Goal: Use online tool/utility: Utilize a website feature to perform a specific function

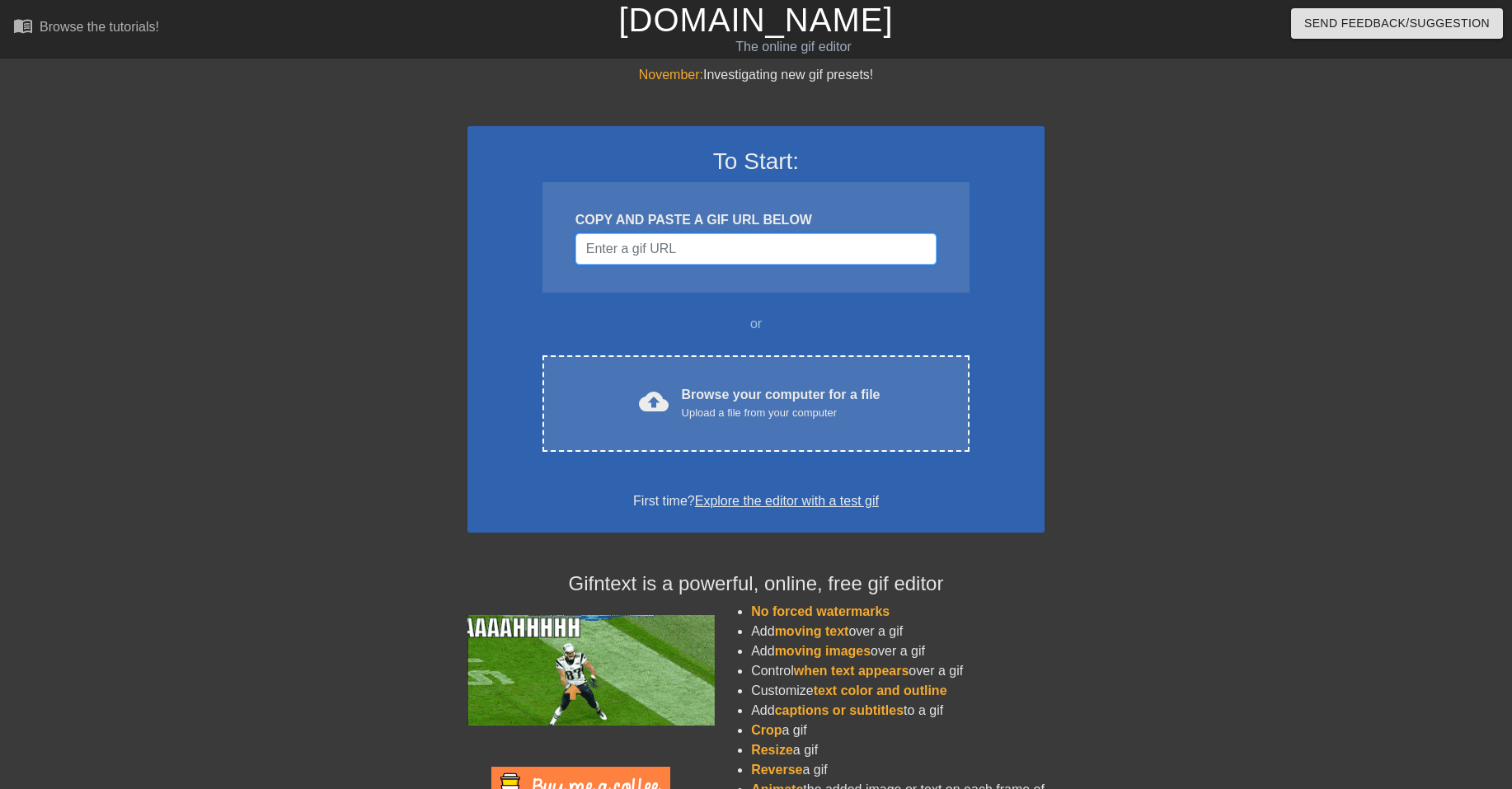
click at [625, 250] on input "Username" at bounding box center [756, 249] width 361 height 31
click at [679, 244] on input "Username" at bounding box center [756, 249] width 361 height 31
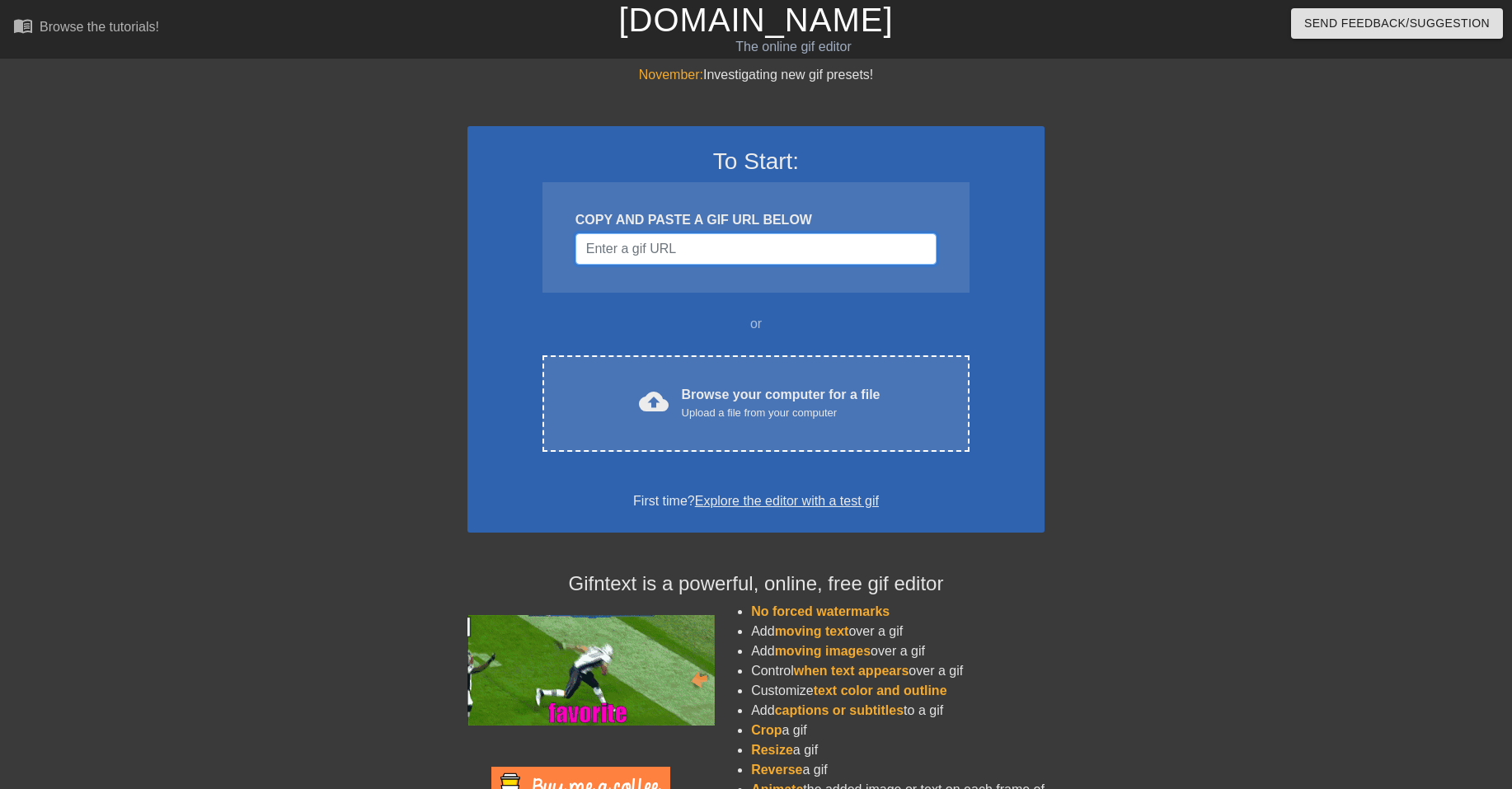
paste input "<a href="[URL][DOMAIN_NAME]"><img"
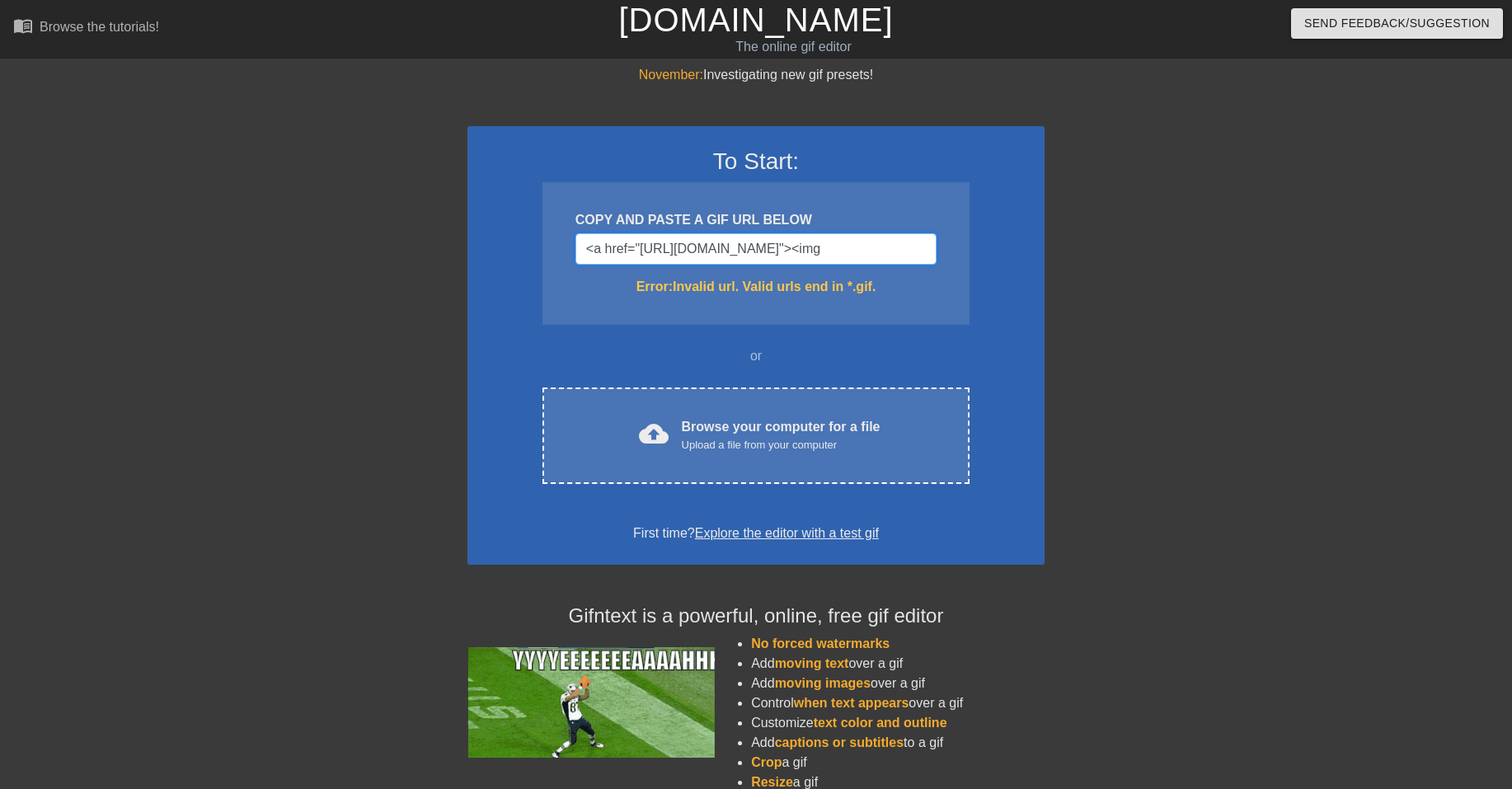
type input "<a href="[URL][DOMAIN_NAME]"><img"
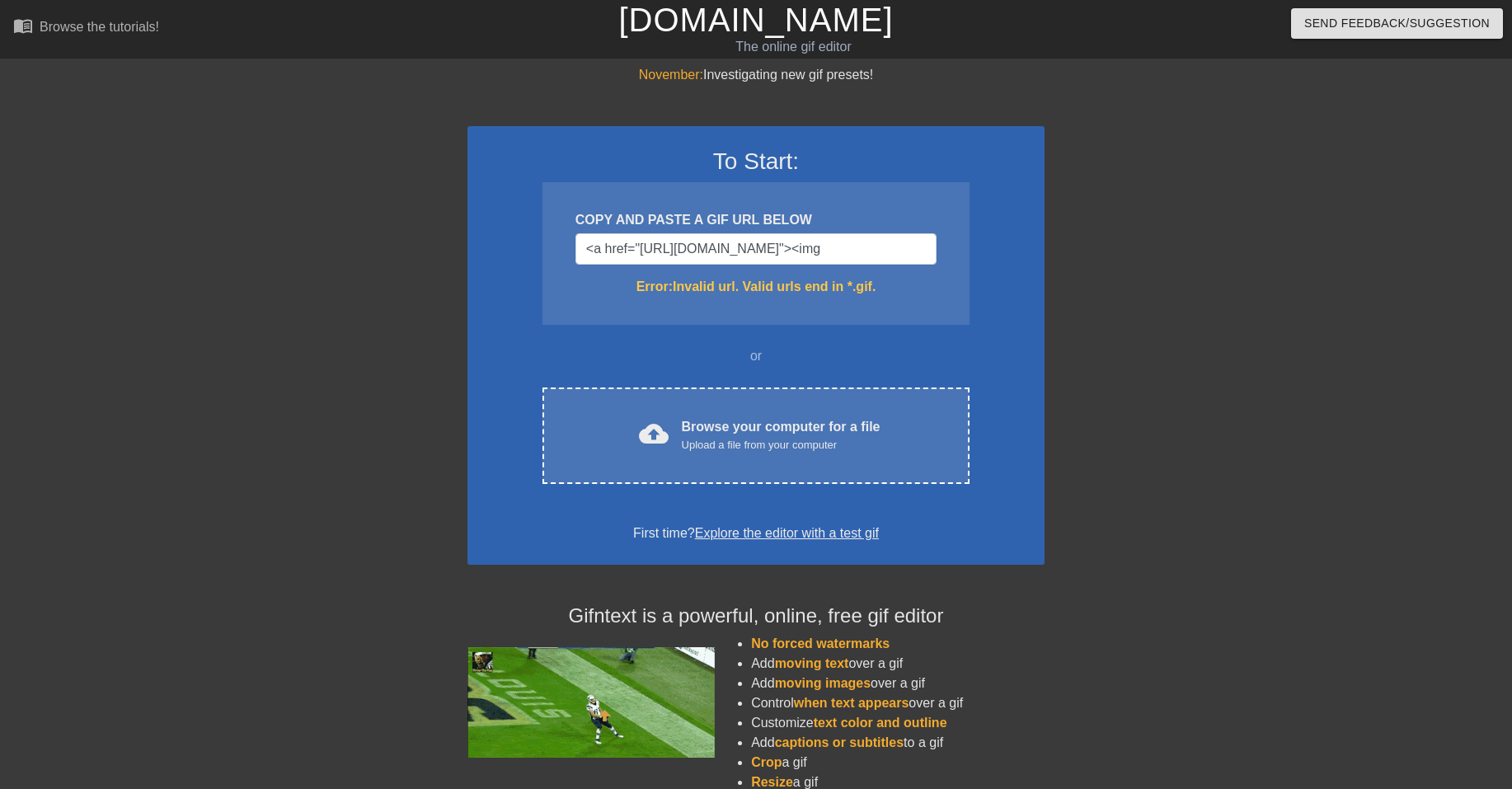
click at [1054, 272] on div "November: Investigating new gif presets! To Start: COPY AND PASTE A GIF URL BEL…" at bounding box center [756, 485] width 1512 height 840
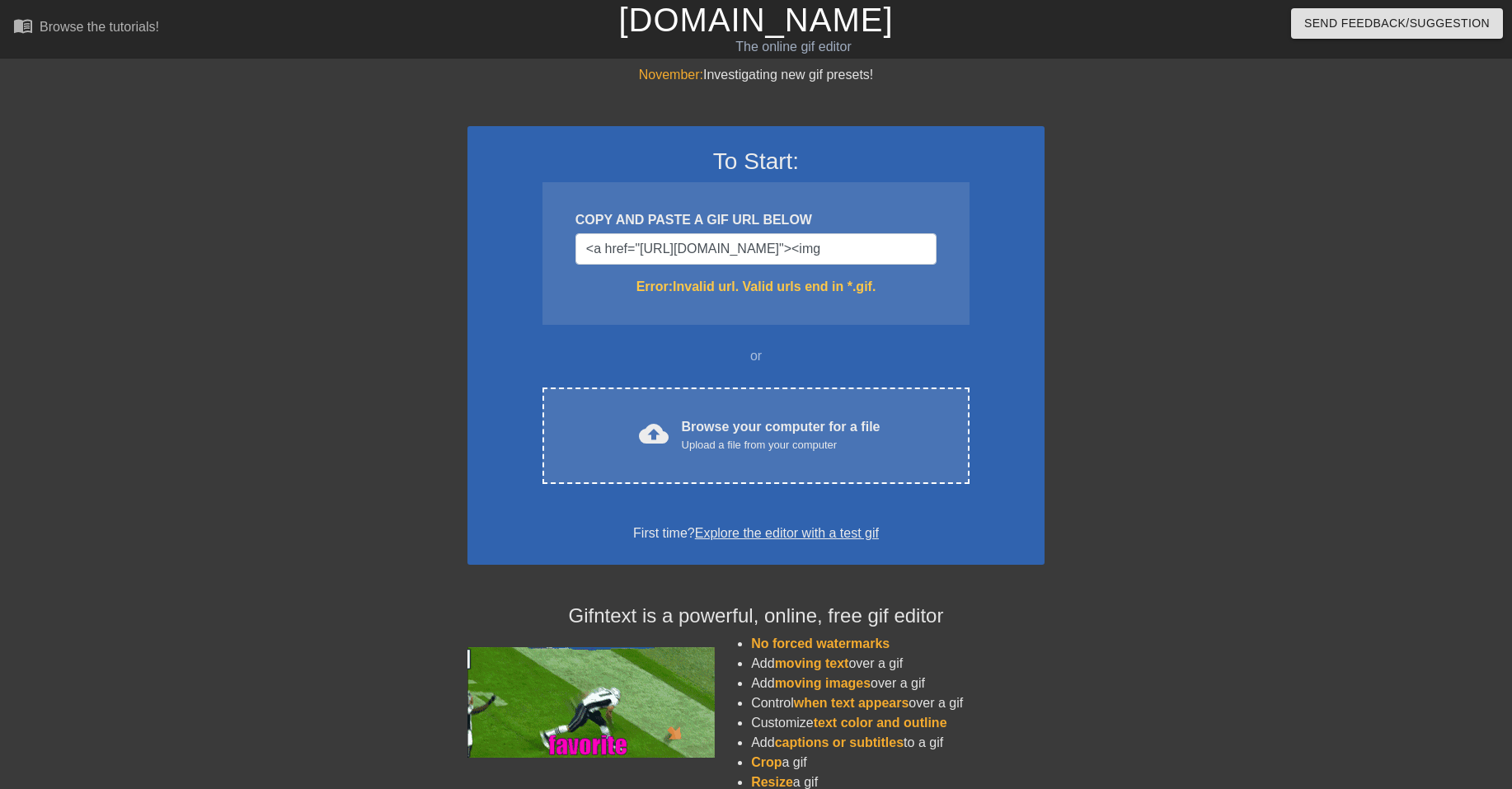
click at [999, 339] on div "To Start: COPY AND PASTE A GIF URL BELOW <a href="[URL][DOMAIN_NAME]"><img Erro…" at bounding box center [756, 346] width 578 height 439
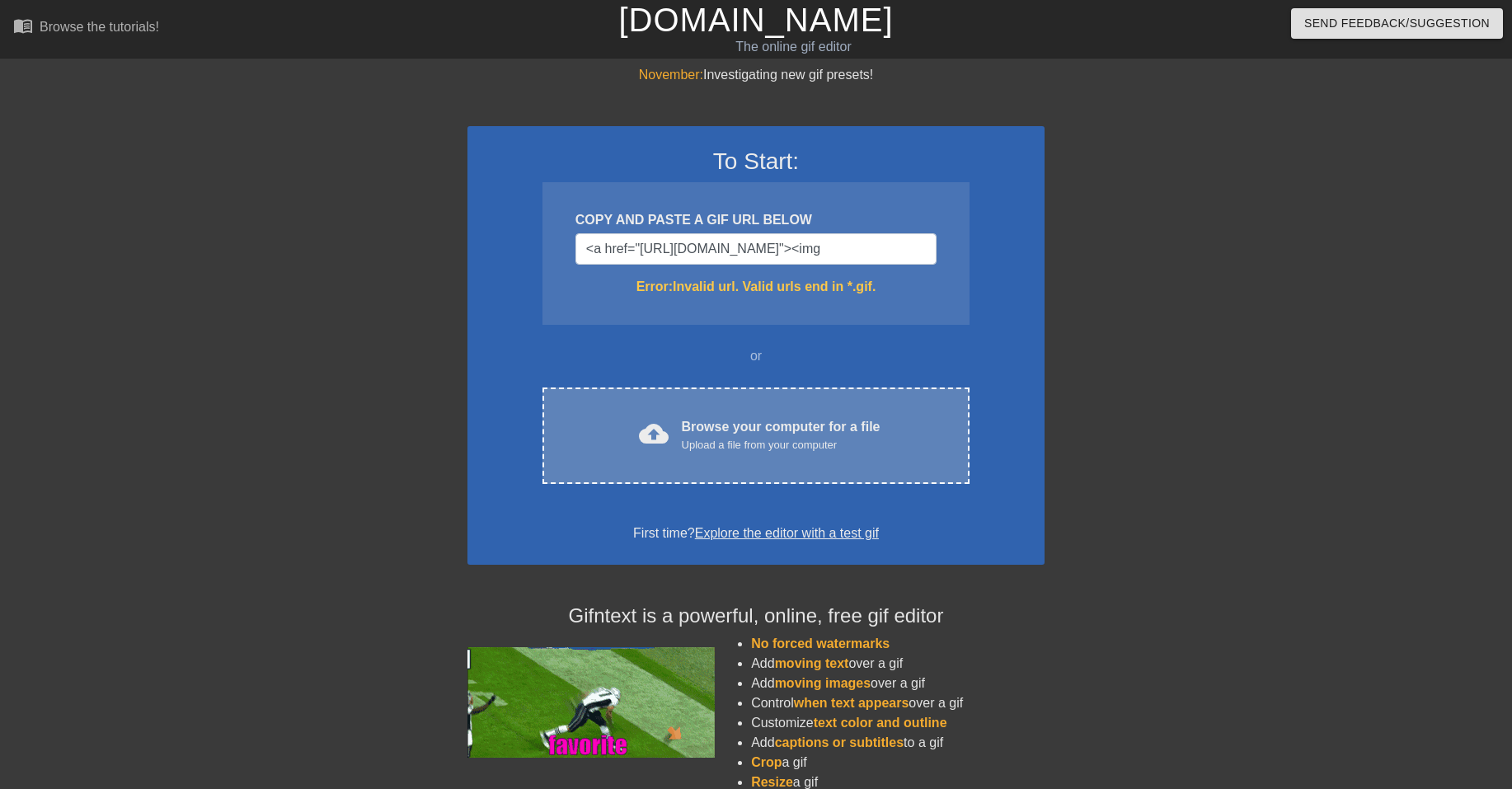
click at [862, 444] on div "Upload a file from your computer" at bounding box center [782, 445] width 199 height 17
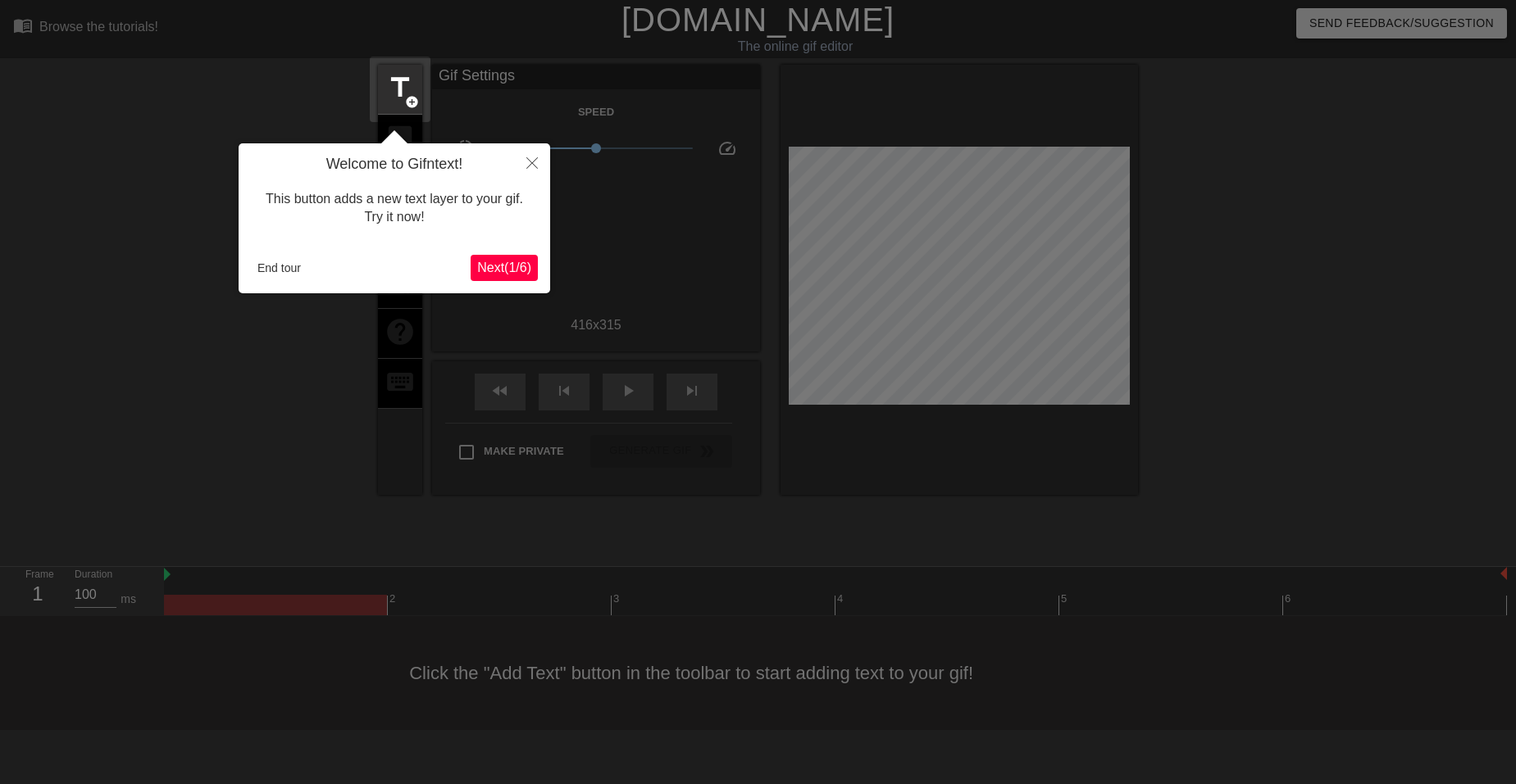
click at [514, 273] on span "Next ( 1 / 6 )" at bounding box center [504, 268] width 54 height 14
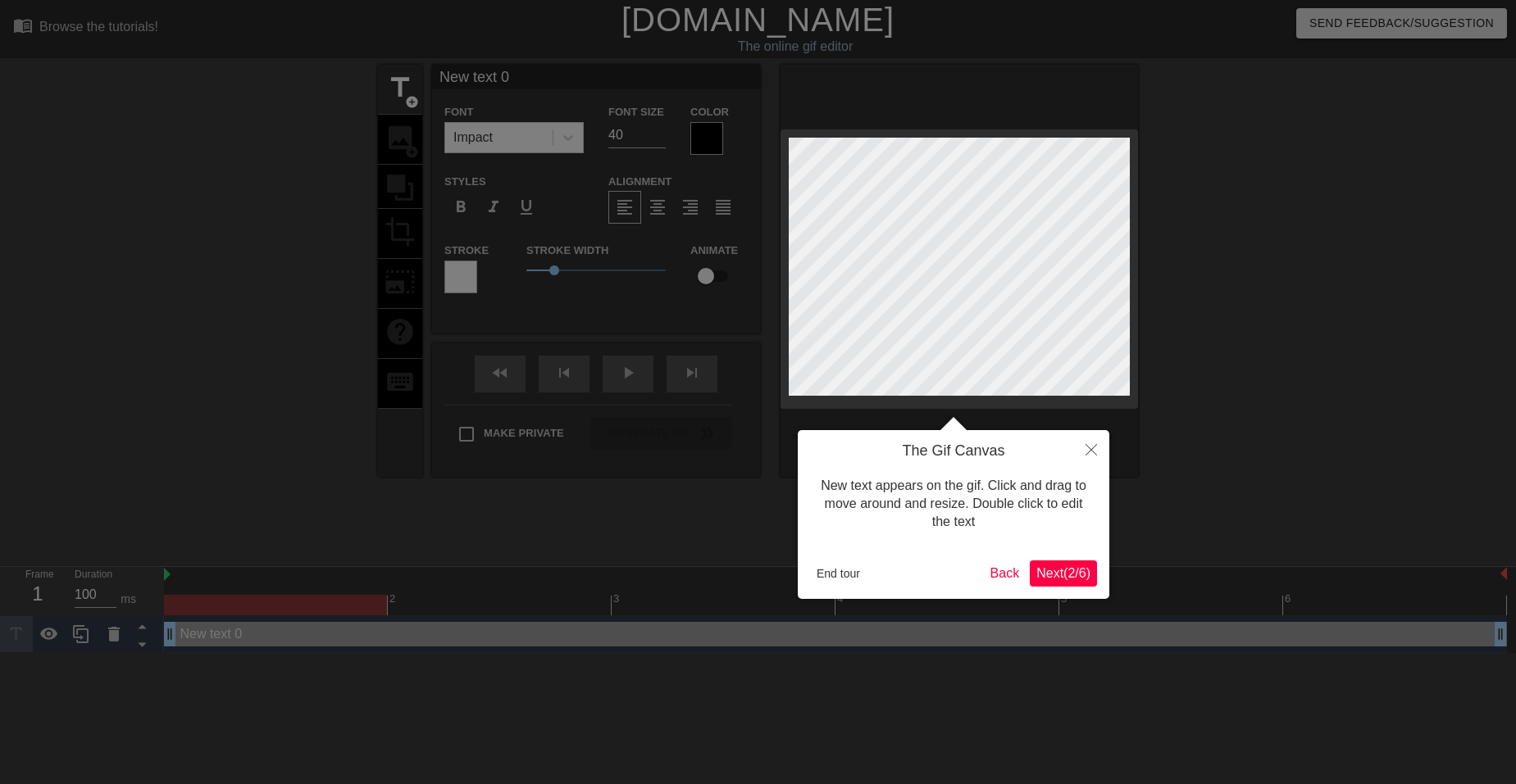
click at [1064, 572] on span "Next ( 2 / 6 )" at bounding box center [1064, 573] width 54 height 14
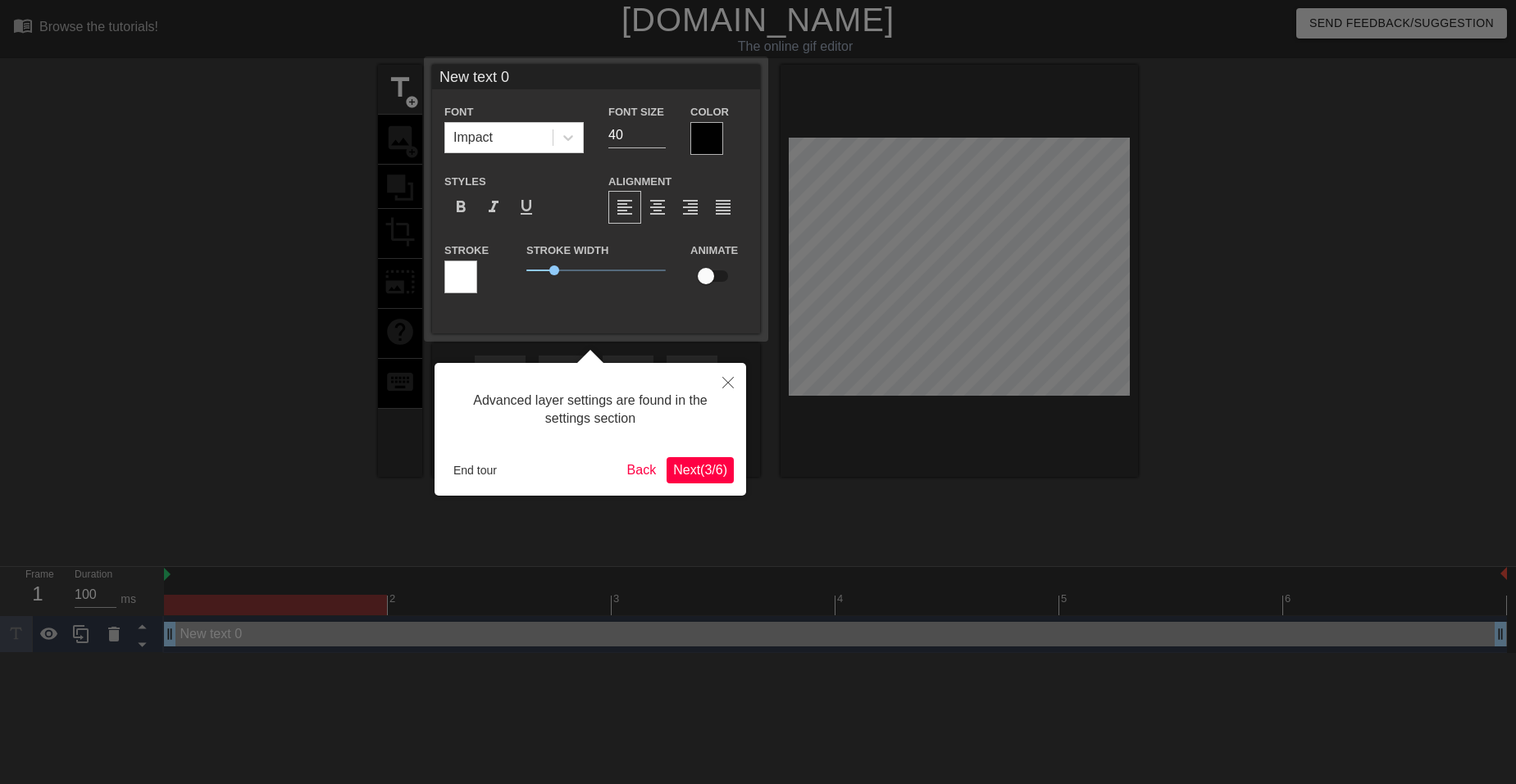
click at [696, 467] on span "Next ( 3 / 6 )" at bounding box center [700, 470] width 54 height 14
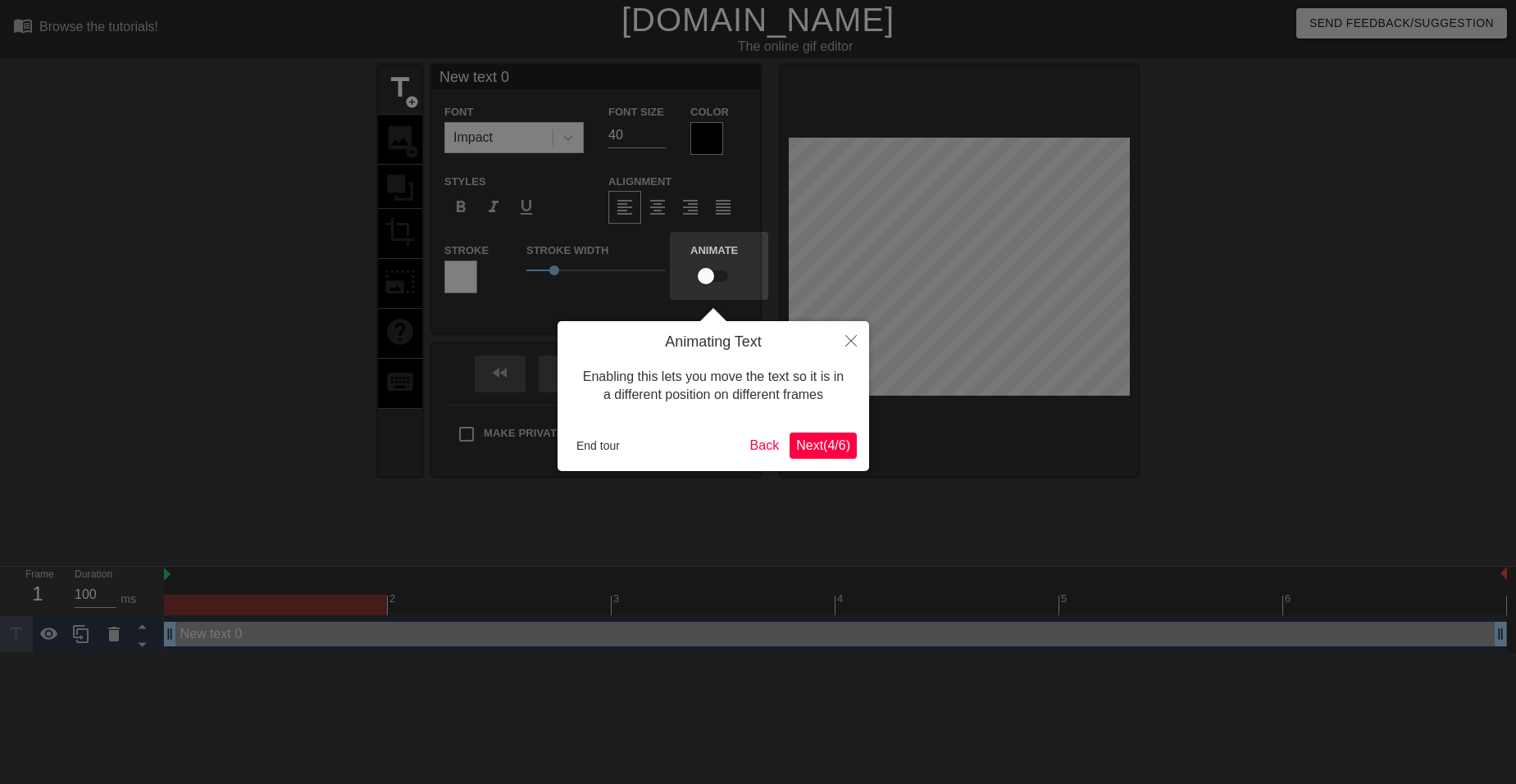
click at [830, 436] on button "Next ( 4 / 6 )" at bounding box center [823, 446] width 67 height 26
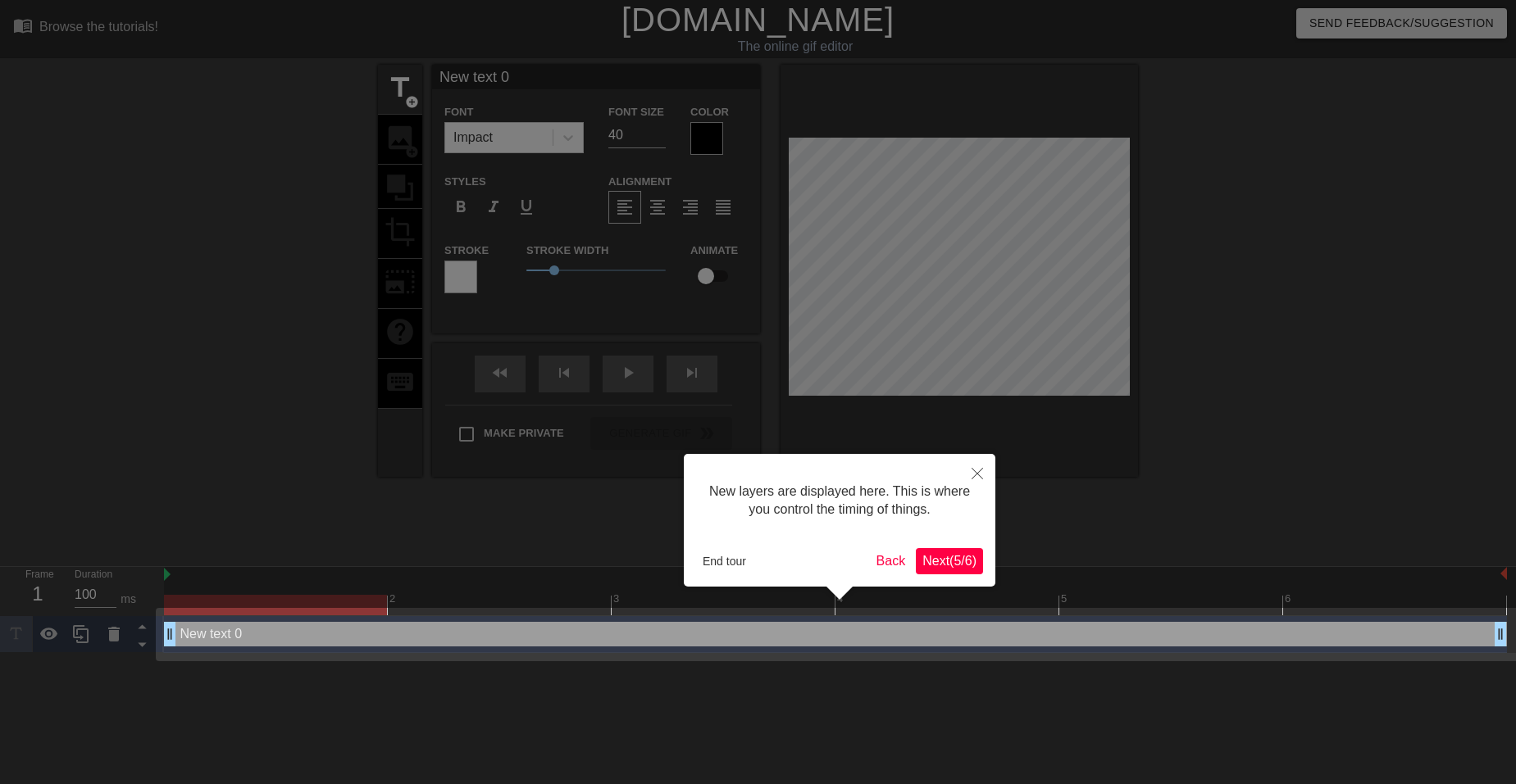
click at [939, 543] on div "New layers are displayed here. This is where you control the timing of things. …" at bounding box center [839, 520] width 312 height 133
click at [945, 548] on button "Next ( 5 / 6 )" at bounding box center [949, 561] width 67 height 26
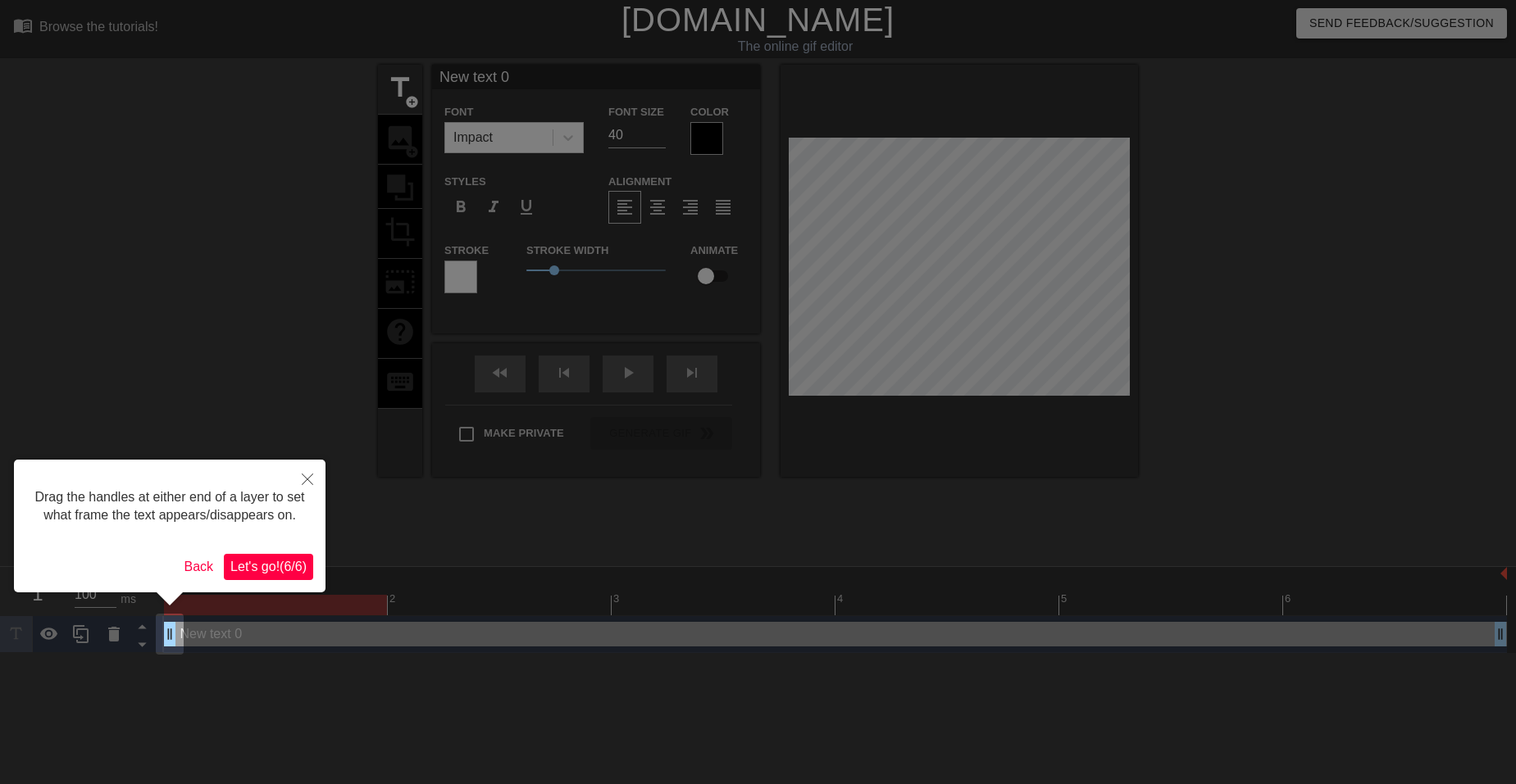
click at [301, 561] on span "Let's go! ( 6 / 6 )" at bounding box center [269, 567] width 76 height 14
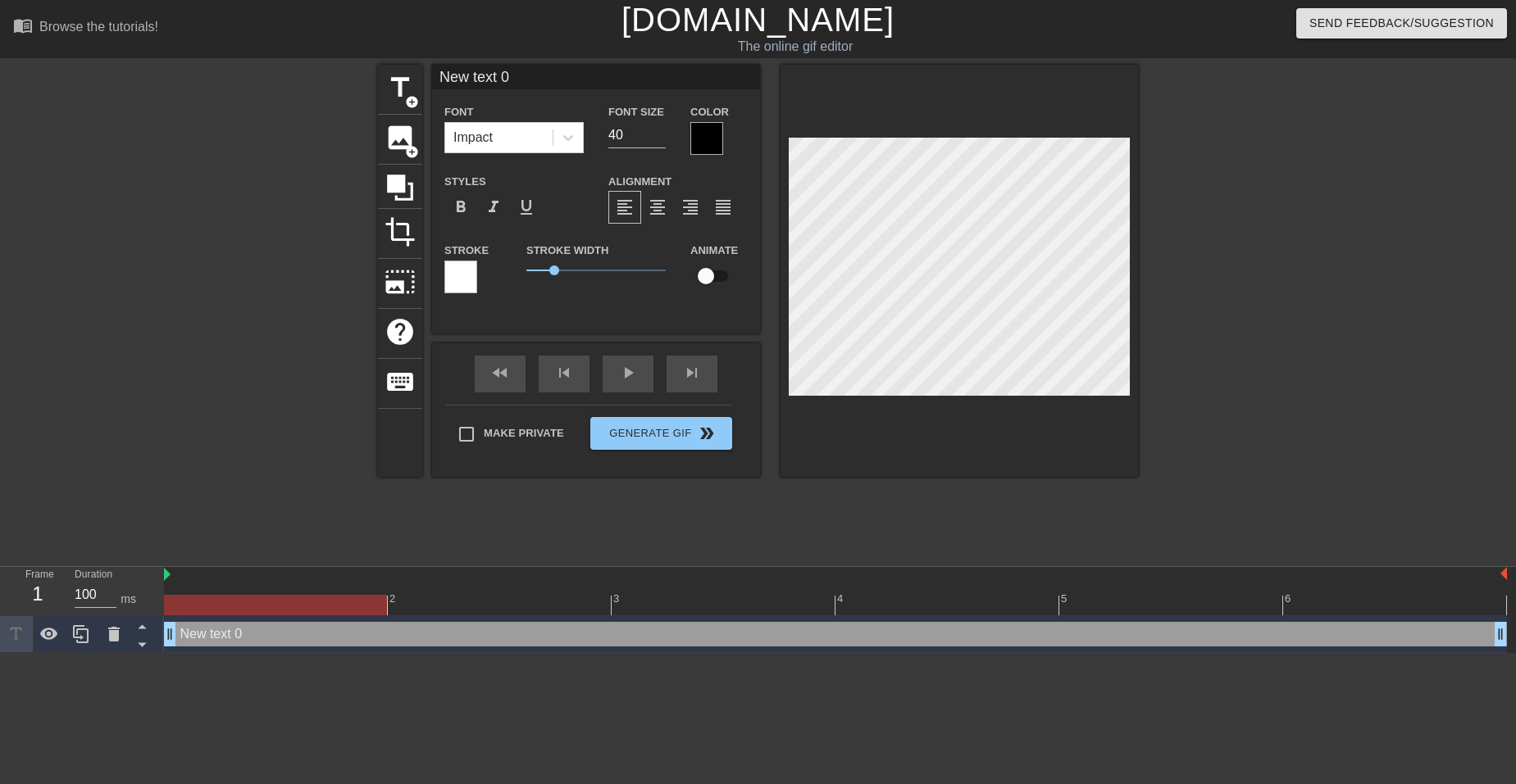
click at [784, 516] on div "title add_circle image add_circle crop photo_size_select_large help keyboard Ne…" at bounding box center [758, 310] width 760 height 492
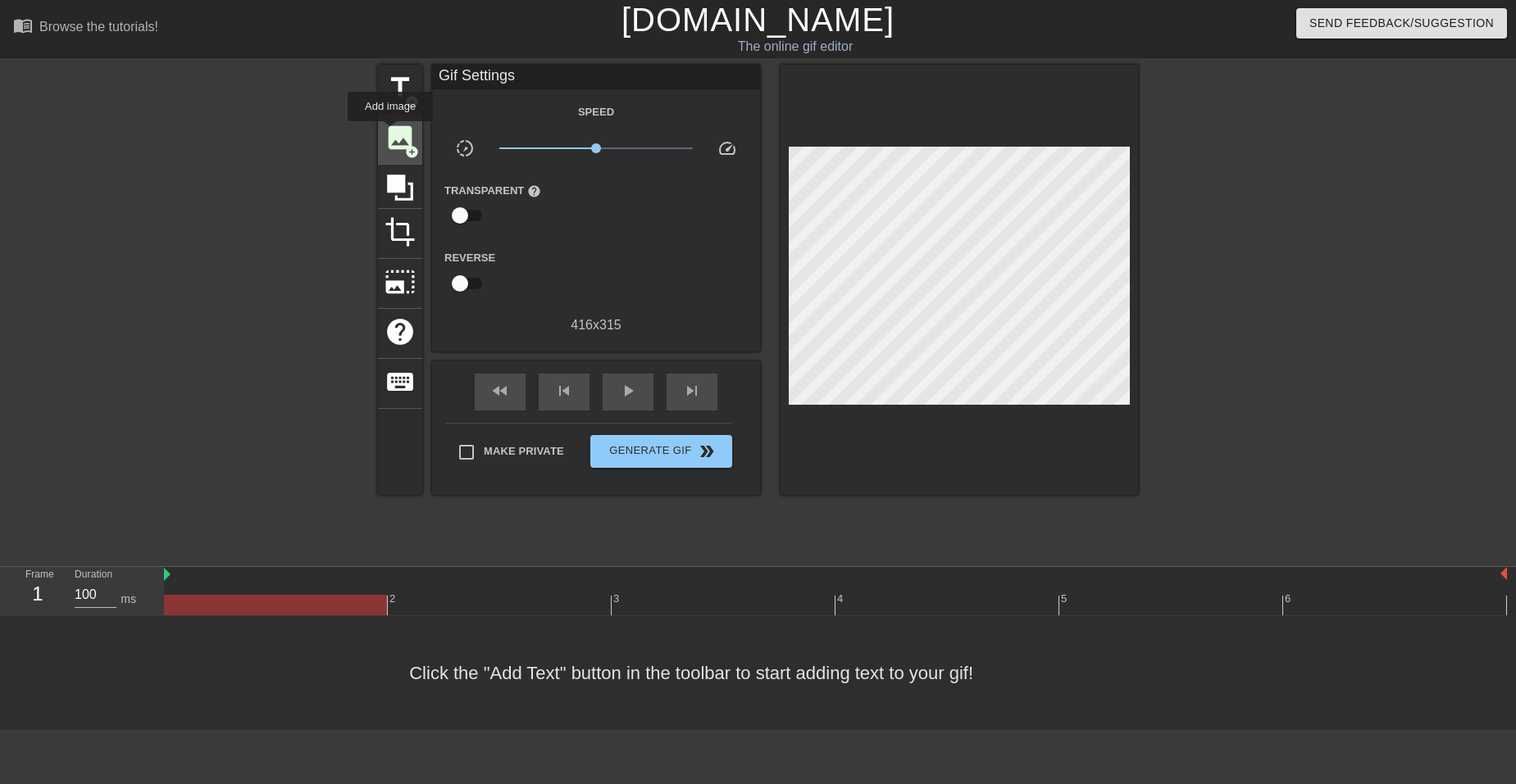
click at [392, 133] on span "image" at bounding box center [400, 138] width 31 height 31
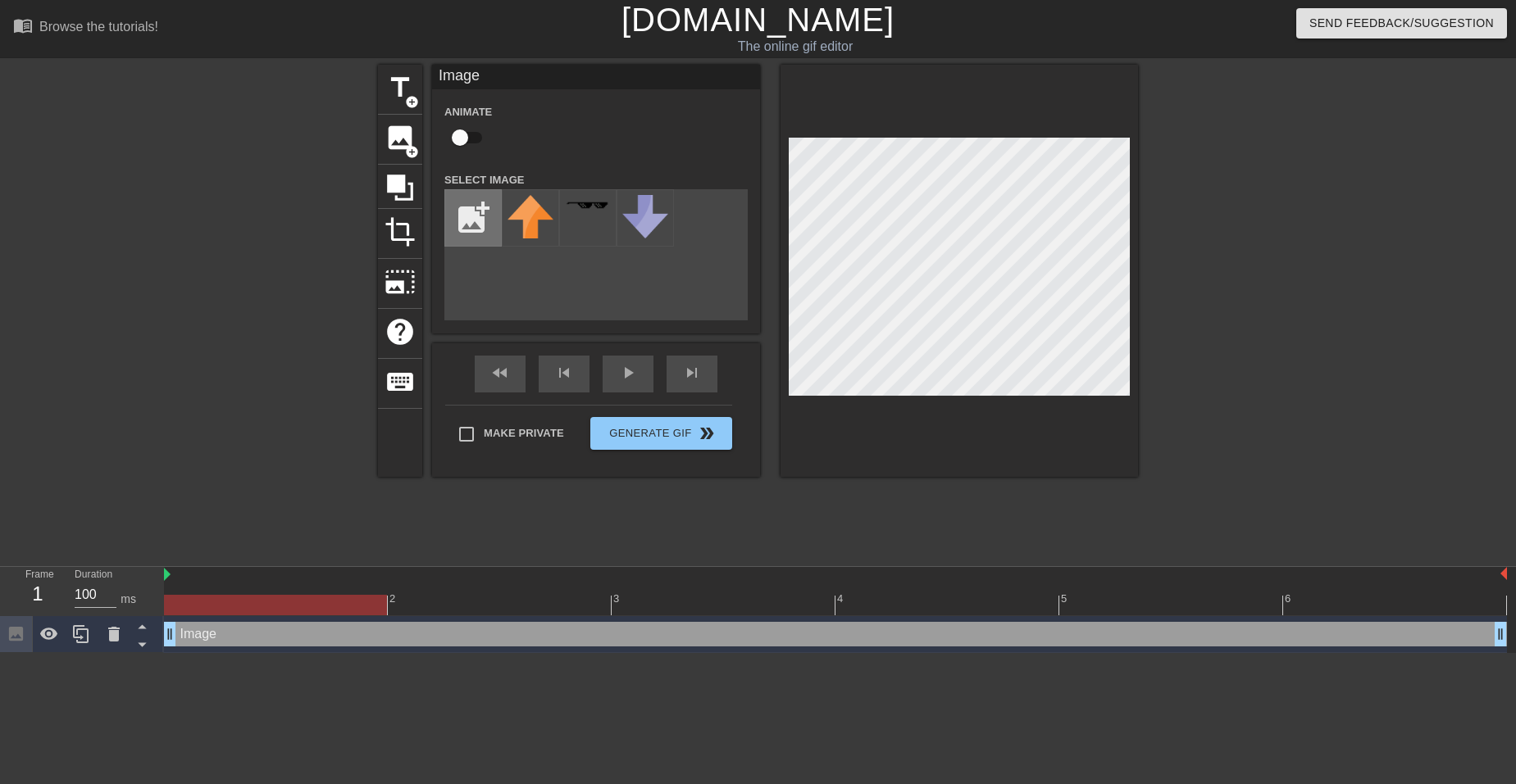
click at [473, 223] on input "file" at bounding box center [473, 218] width 56 height 56
type input "C:\fakepath\IMG_7278-Picsart-BackgroundChanger-ezgif.com-effects (24).png"
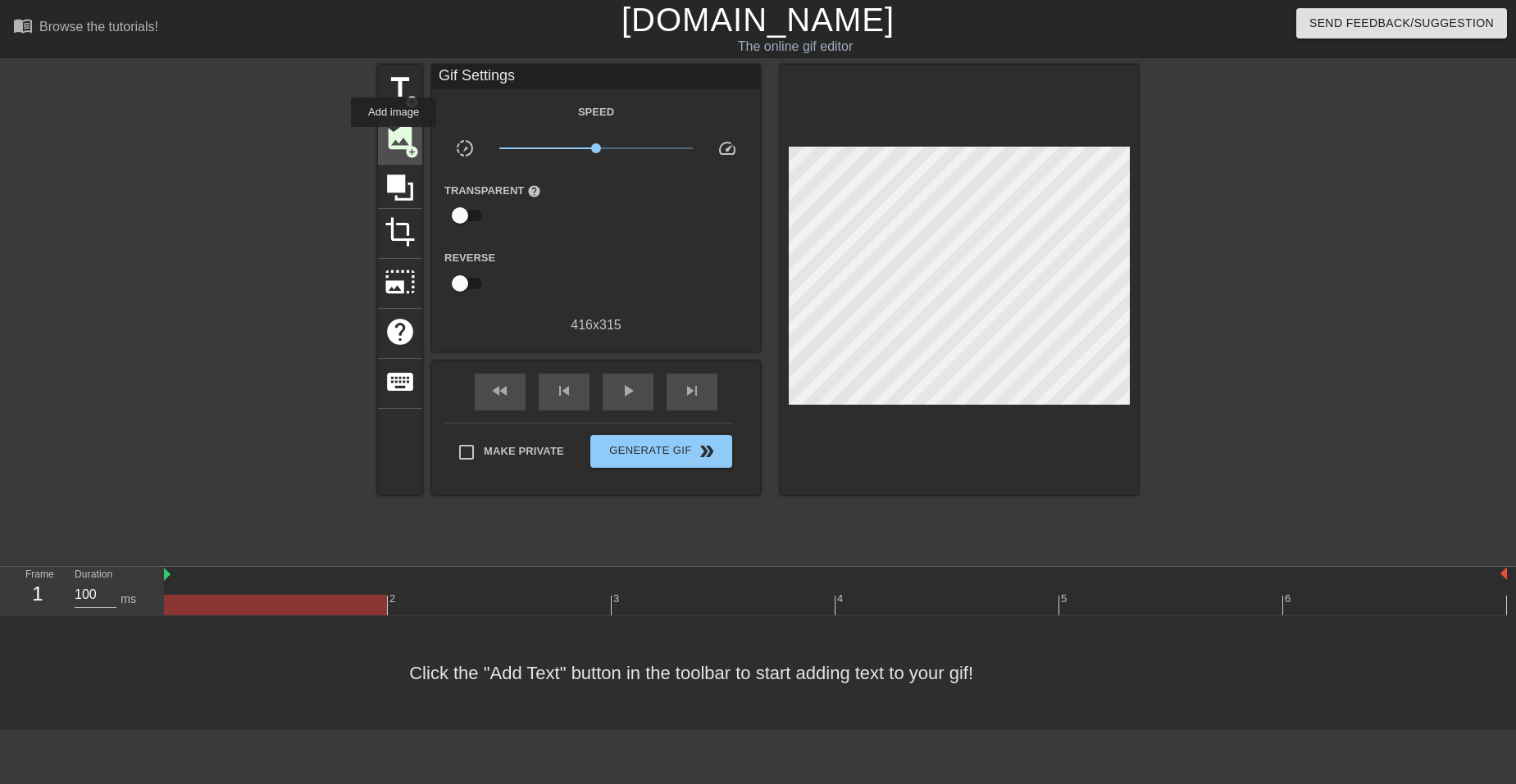
click at [395, 139] on span "image" at bounding box center [400, 138] width 31 height 31
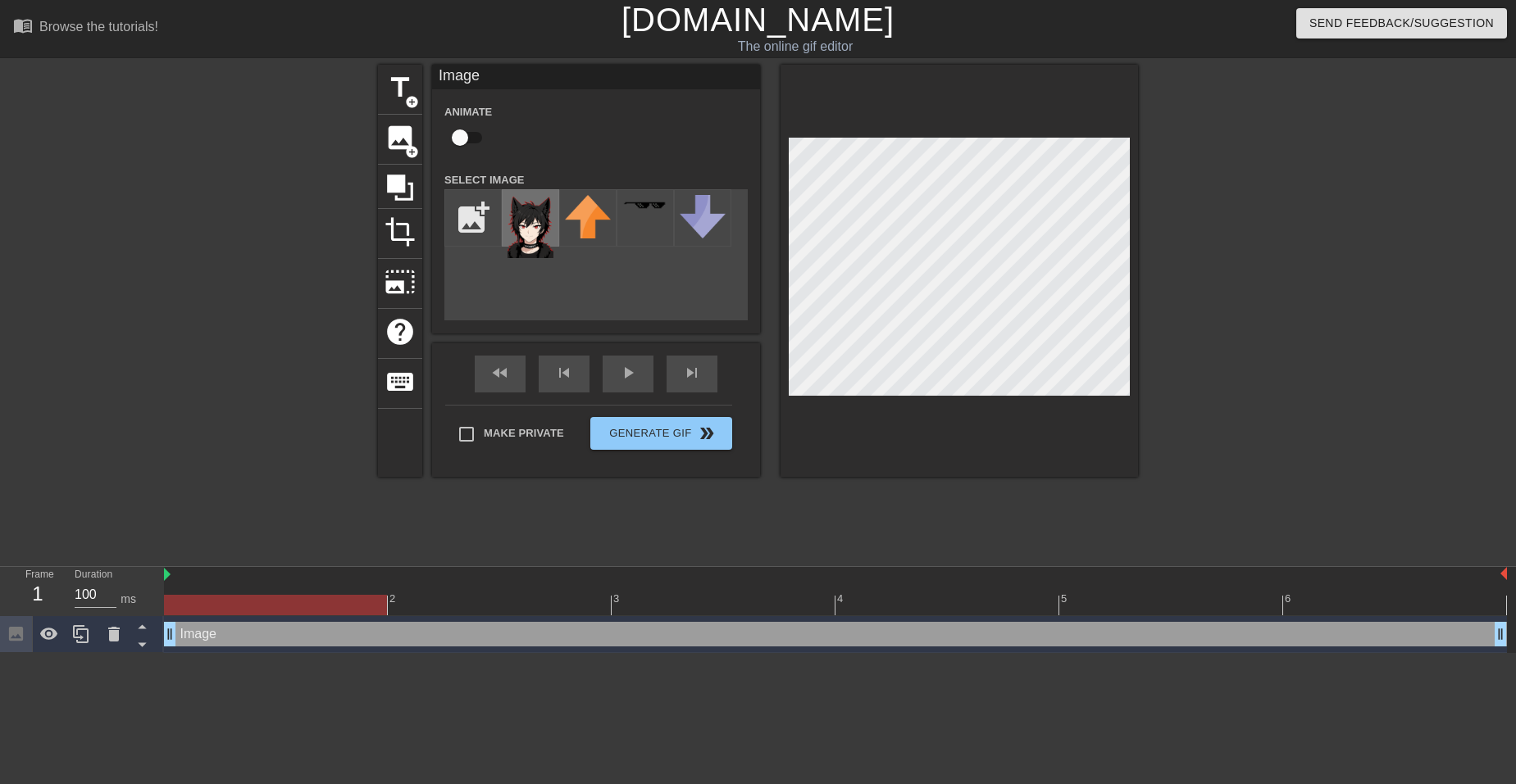
click at [525, 223] on img at bounding box center [530, 226] width 46 height 63
click at [1162, 499] on div "title add_circle image add_circle crop photo_size_select_large help keyboard Im…" at bounding box center [758, 310] width 1516 height 492
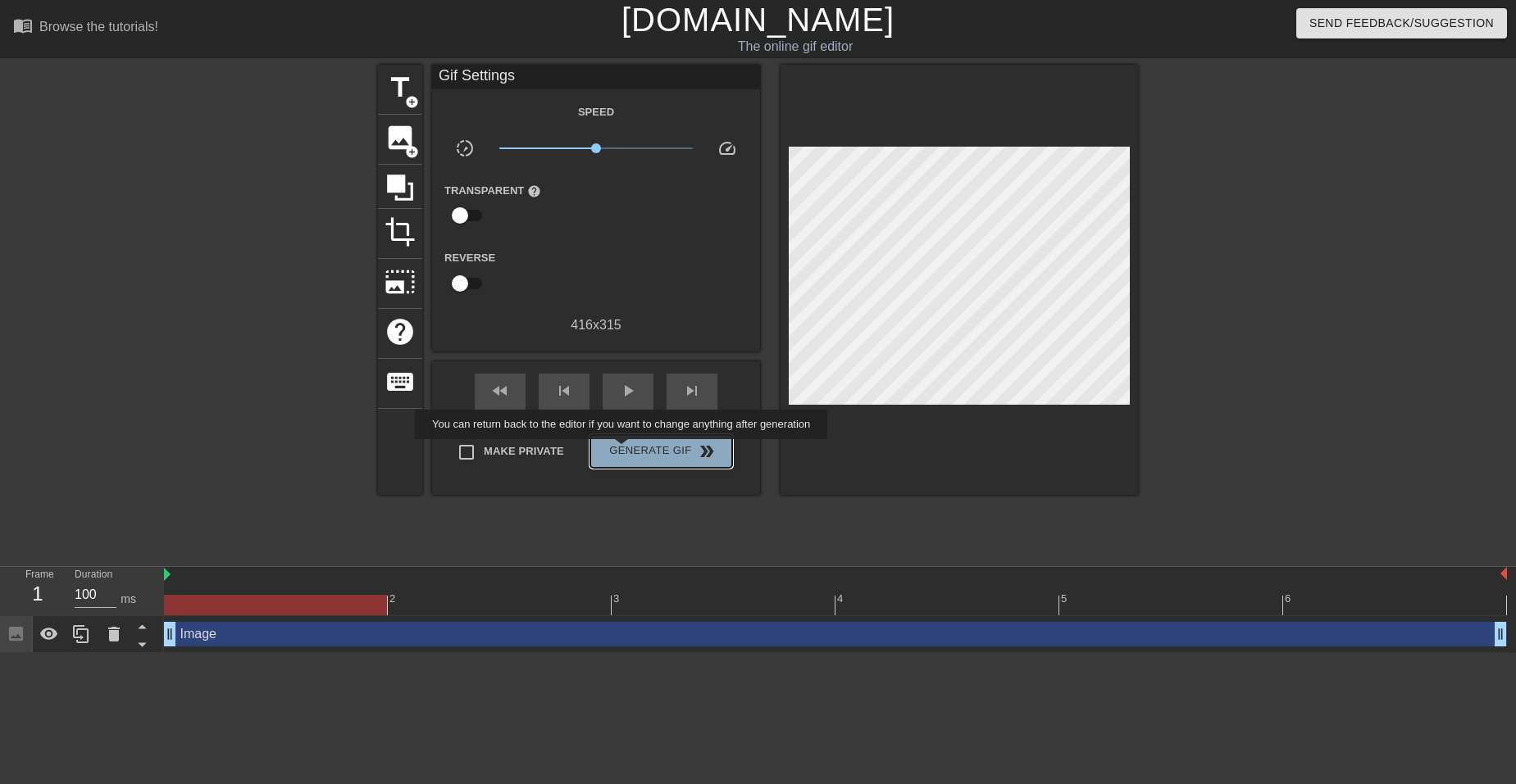
click at [626, 451] on span "Generate Gif double_arrow" at bounding box center [661, 451] width 128 height 20
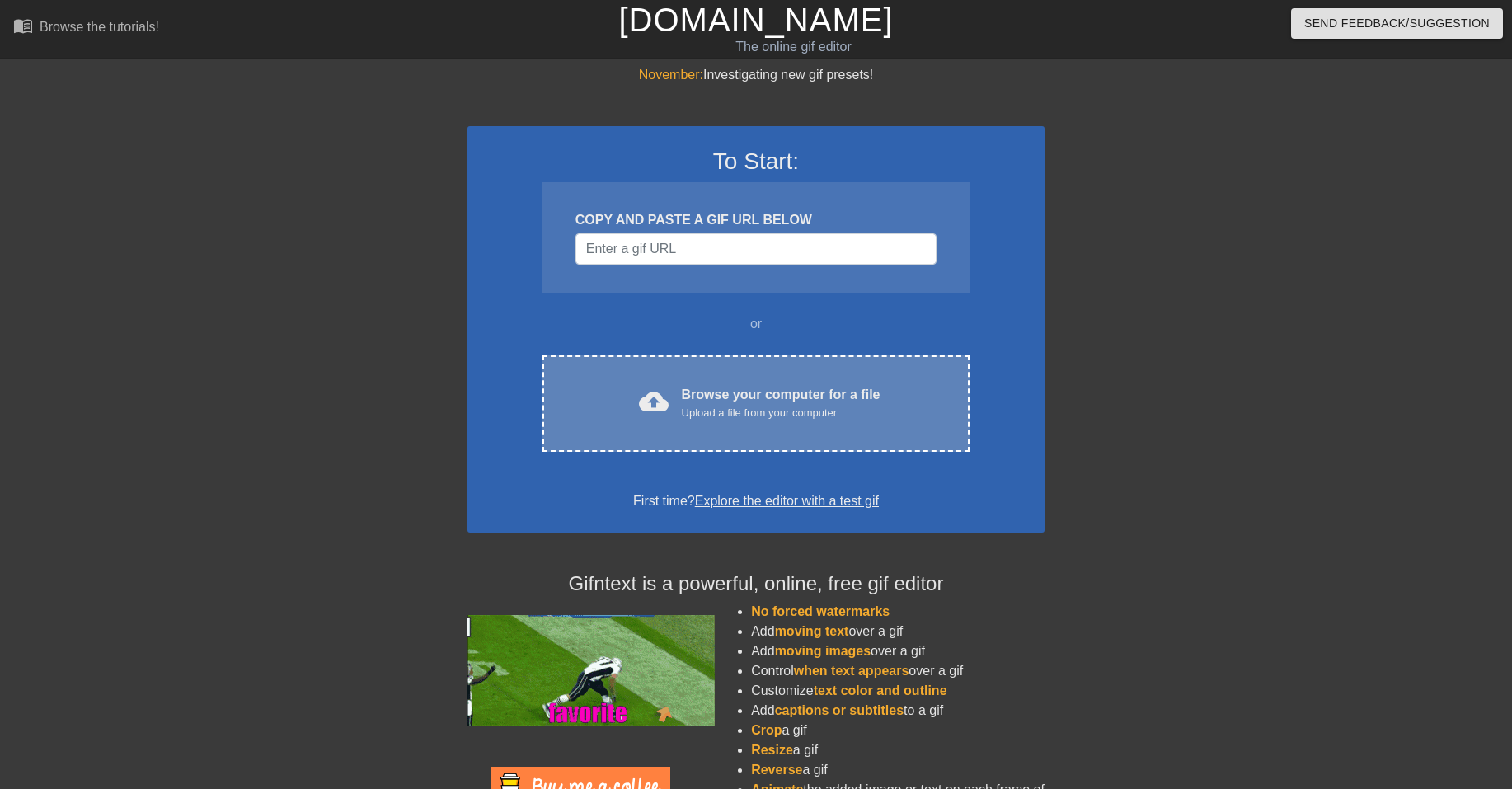
click at [725, 440] on div "cloud_upload Browse your computer for a file Upload a file from your computer C…" at bounding box center [756, 403] width 428 height 97
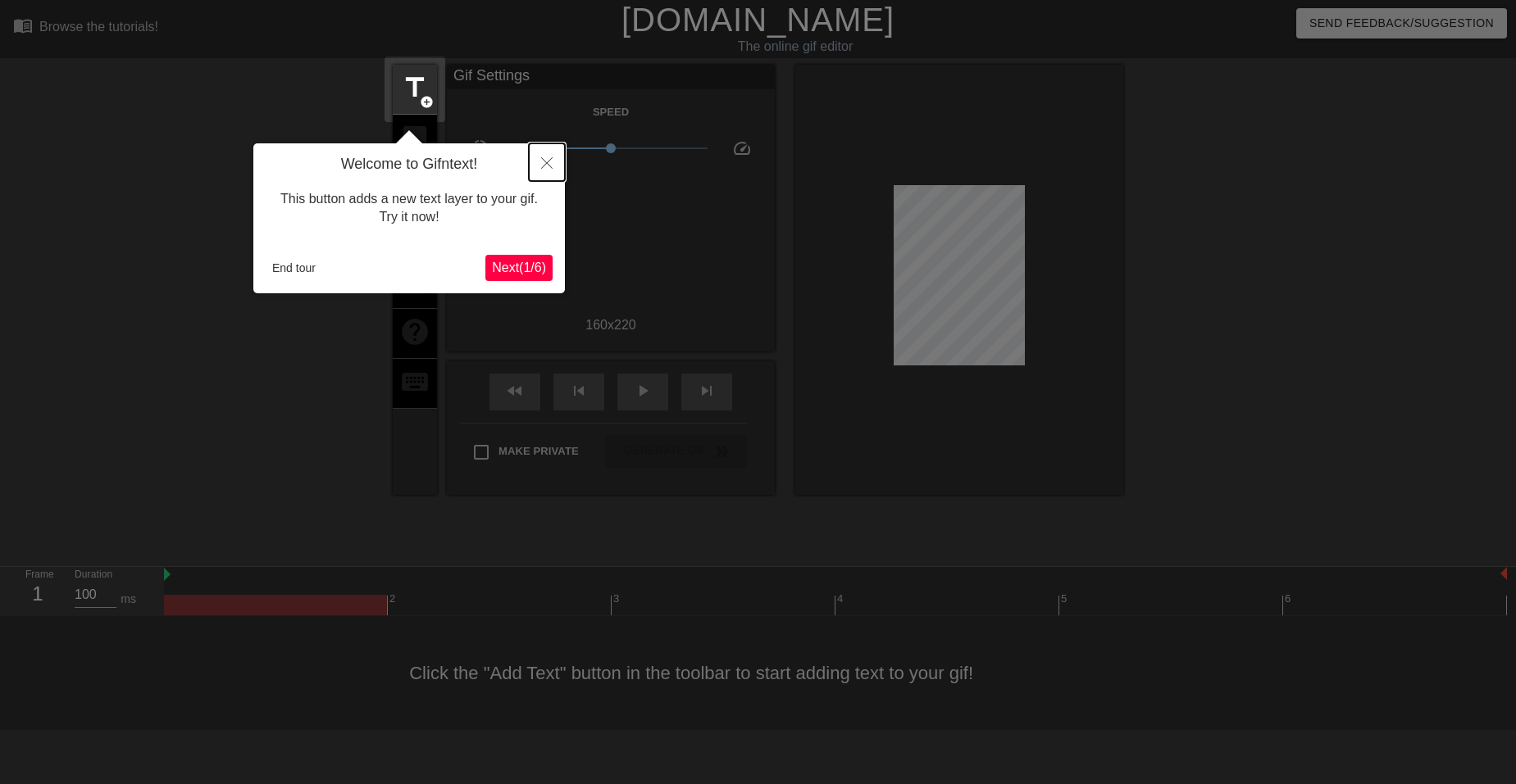
click at [541, 167] on button "Close" at bounding box center [548, 161] width 36 height 37
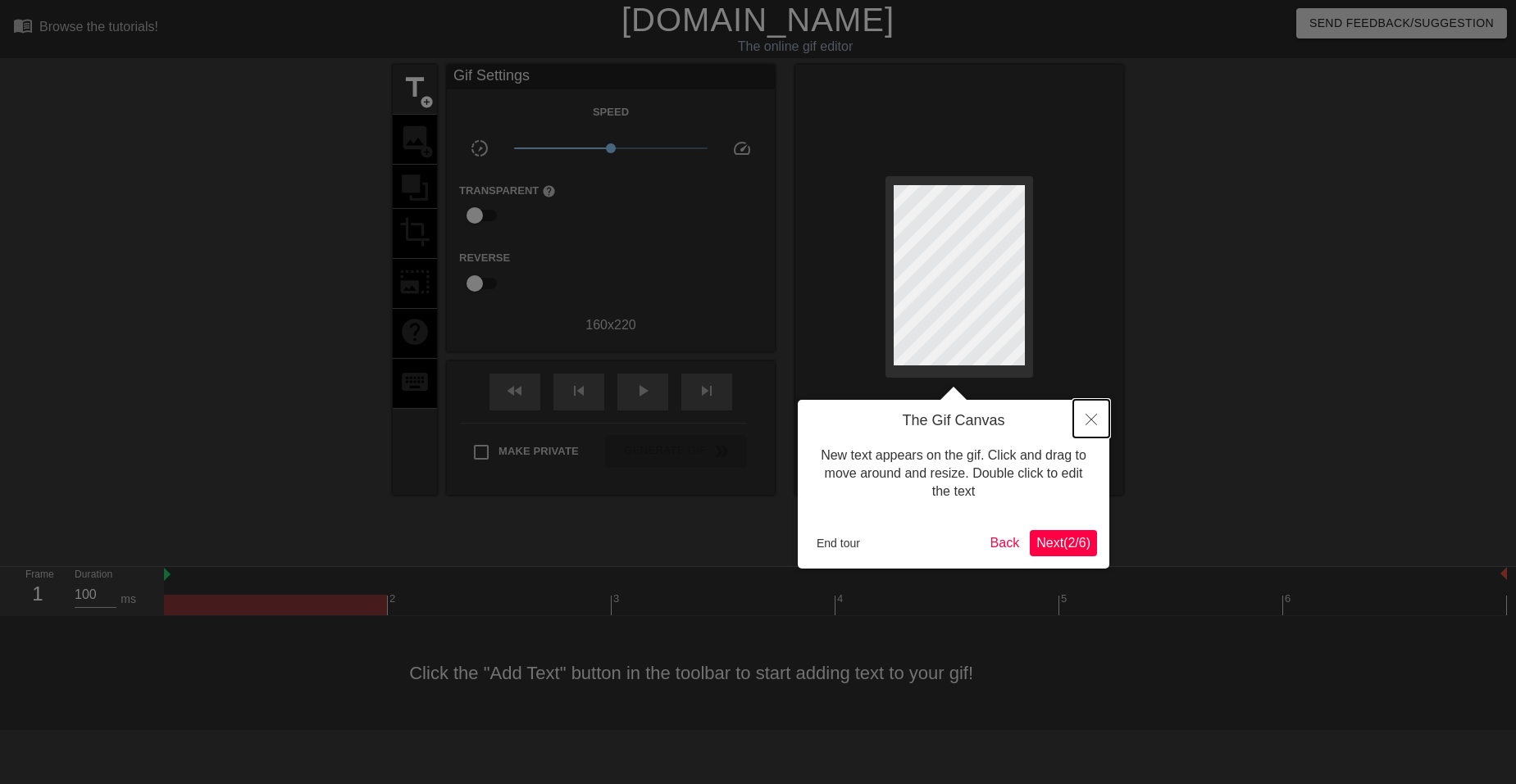
click at [1083, 414] on button "Close" at bounding box center [1092, 418] width 36 height 37
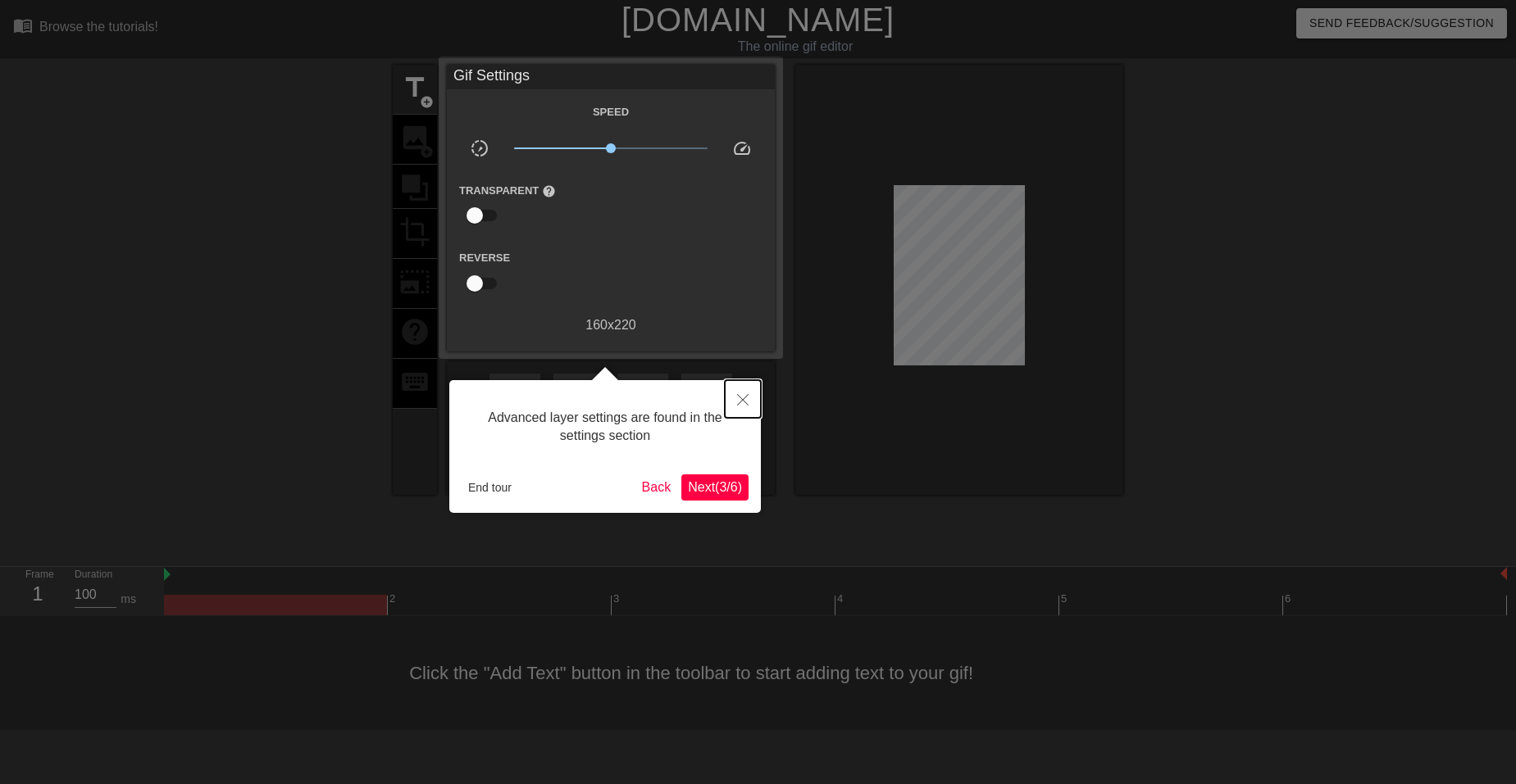
click at [751, 397] on button "Close" at bounding box center [743, 399] width 36 height 37
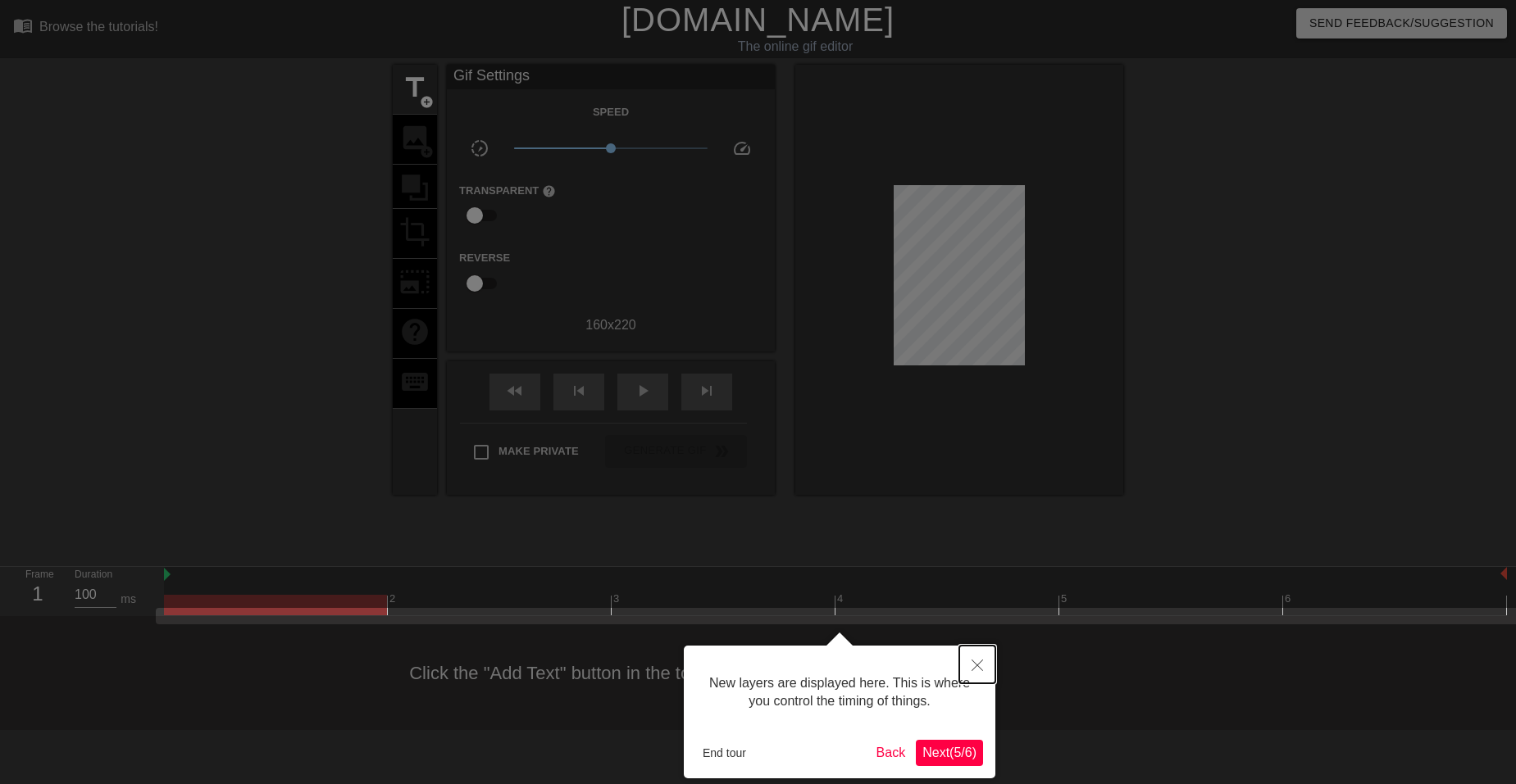
click at [971, 664] on button "Close" at bounding box center [978, 664] width 36 height 37
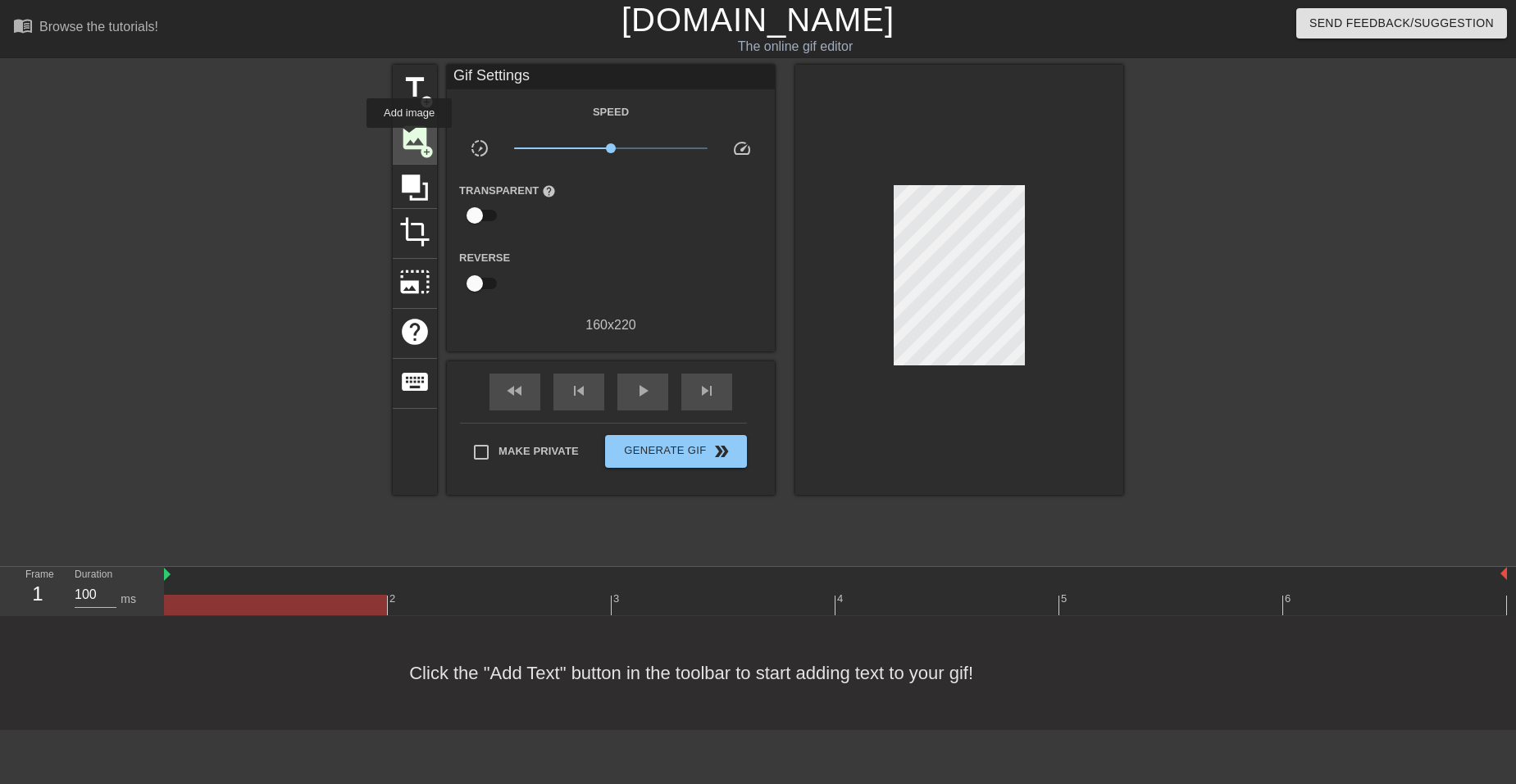
click at [410, 140] on span "image" at bounding box center [415, 138] width 31 height 31
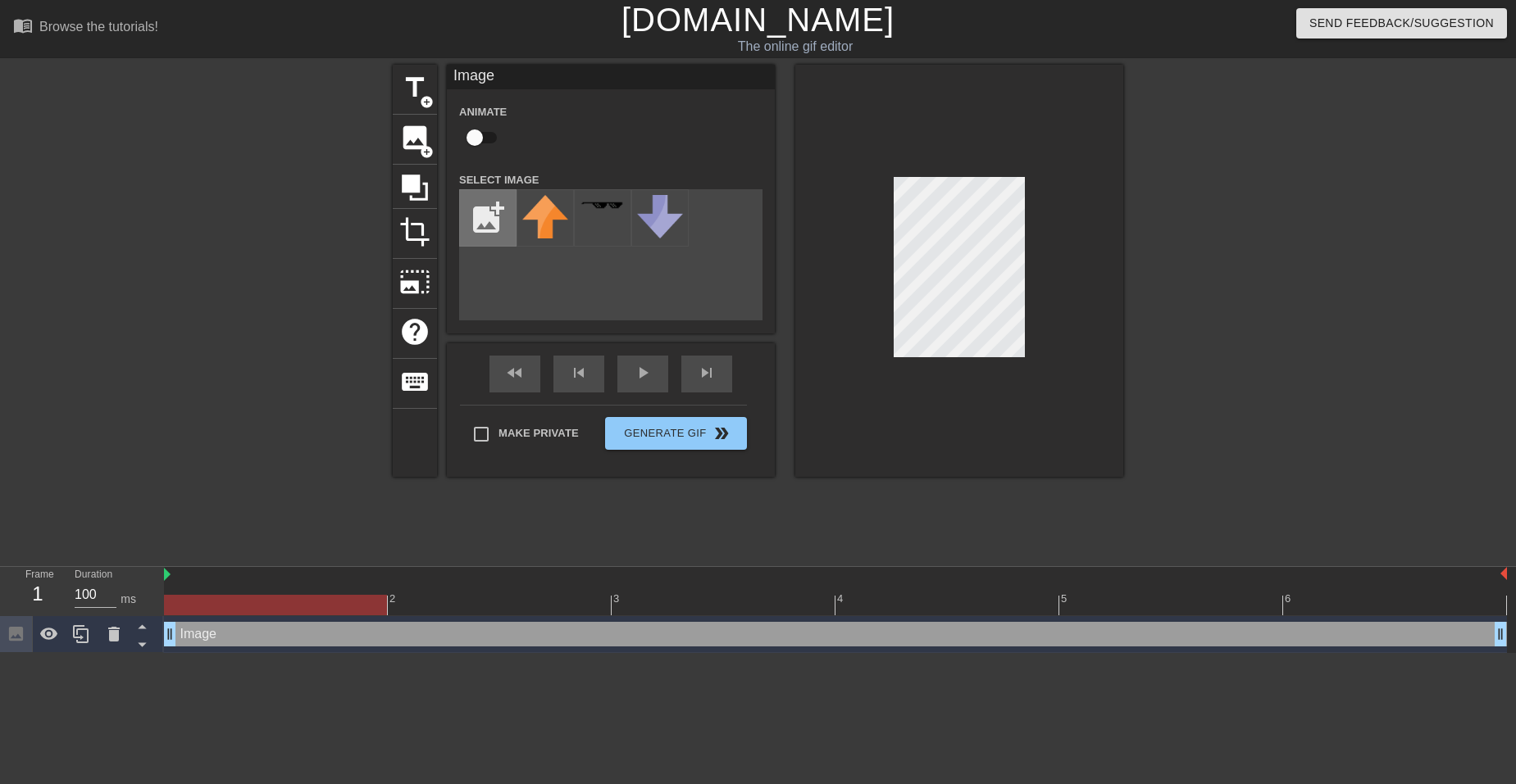
click at [488, 232] on input "file" at bounding box center [488, 218] width 56 height 56
type input "C:\fakepath\IMG_7278-Picsart-BackgroundChanger-ezgif.com-effects (24).png"
click at [539, 223] on img at bounding box center [545, 226] width 46 height 63
click at [1072, 410] on div at bounding box center [960, 271] width 328 height 412
click at [889, 178] on div at bounding box center [960, 271] width 328 height 412
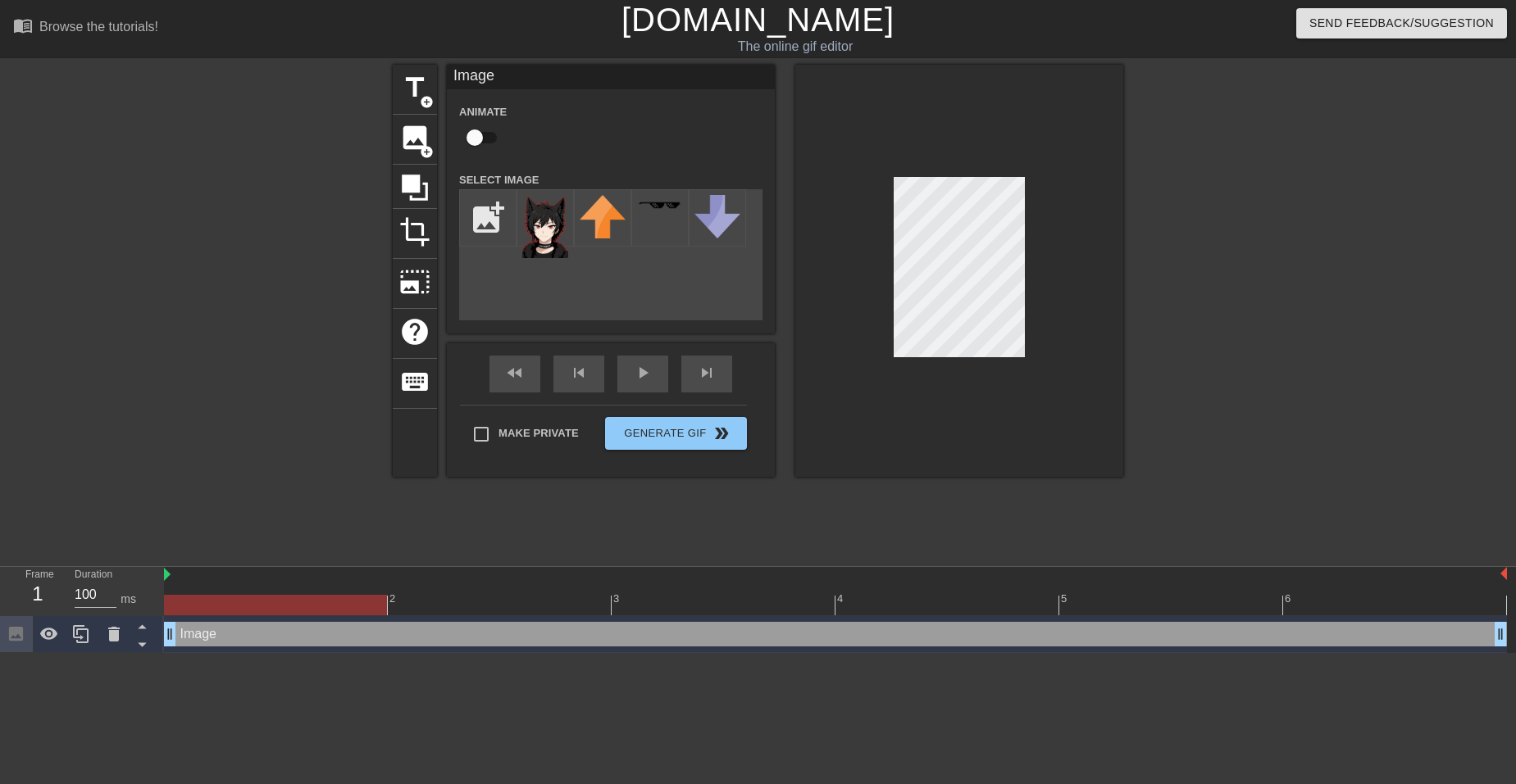
click at [1078, 312] on div at bounding box center [960, 271] width 328 height 412
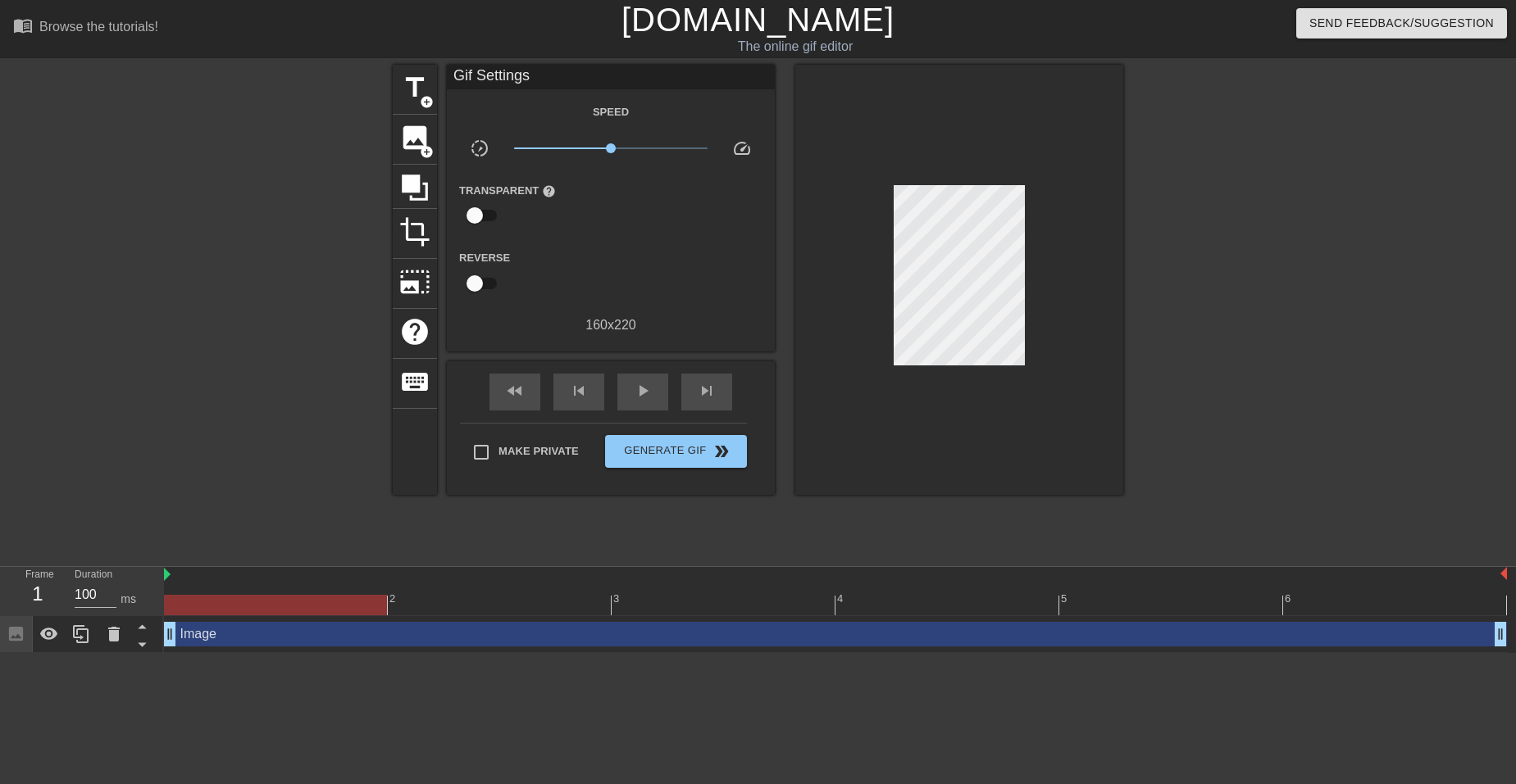
click at [960, 436] on div at bounding box center [960, 280] width 328 height 430
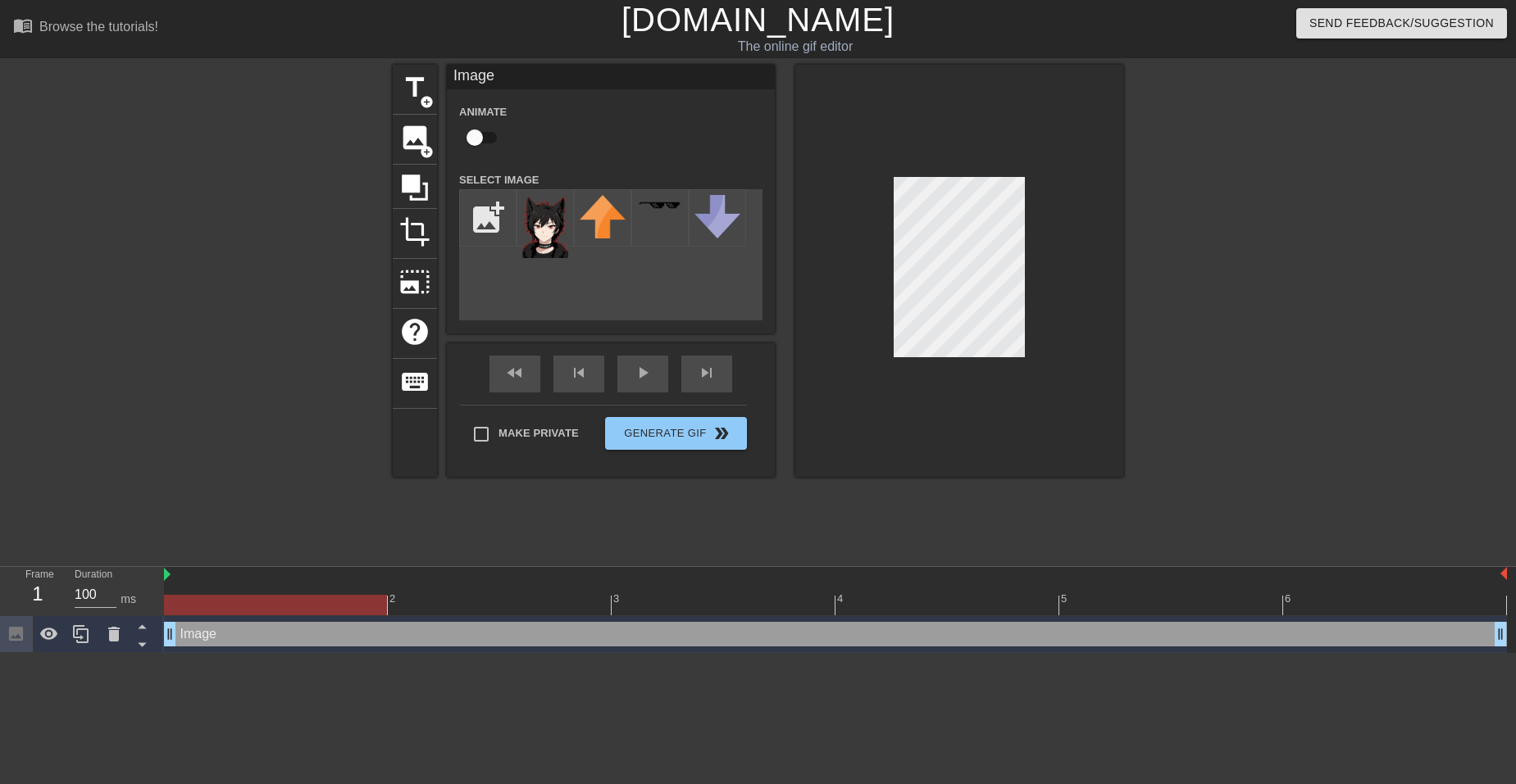
click at [887, 180] on div at bounding box center [960, 271] width 328 height 412
click at [1047, 278] on div at bounding box center [960, 271] width 328 height 412
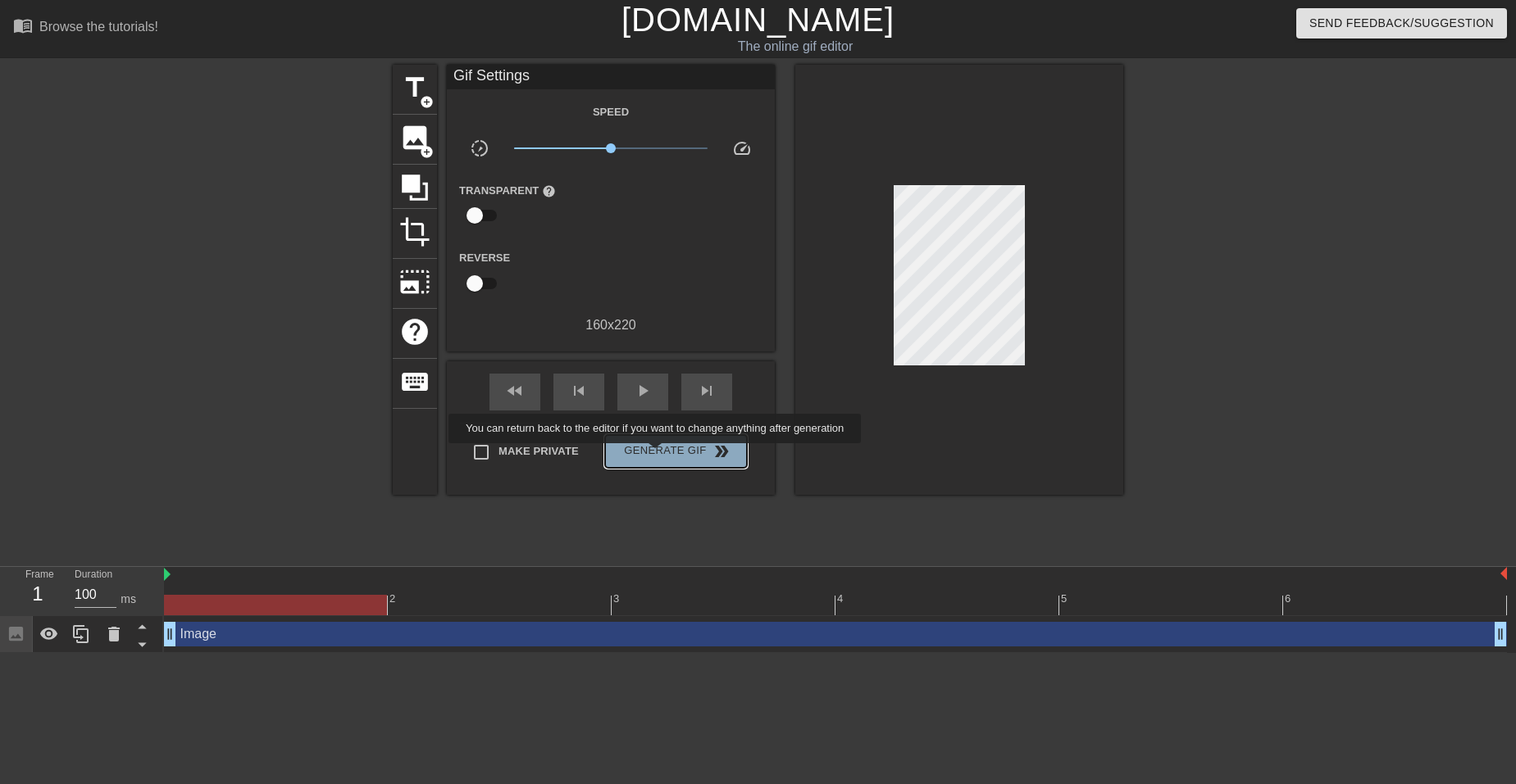
click at [660, 455] on span "Generate Gif double_arrow" at bounding box center [676, 451] width 128 height 20
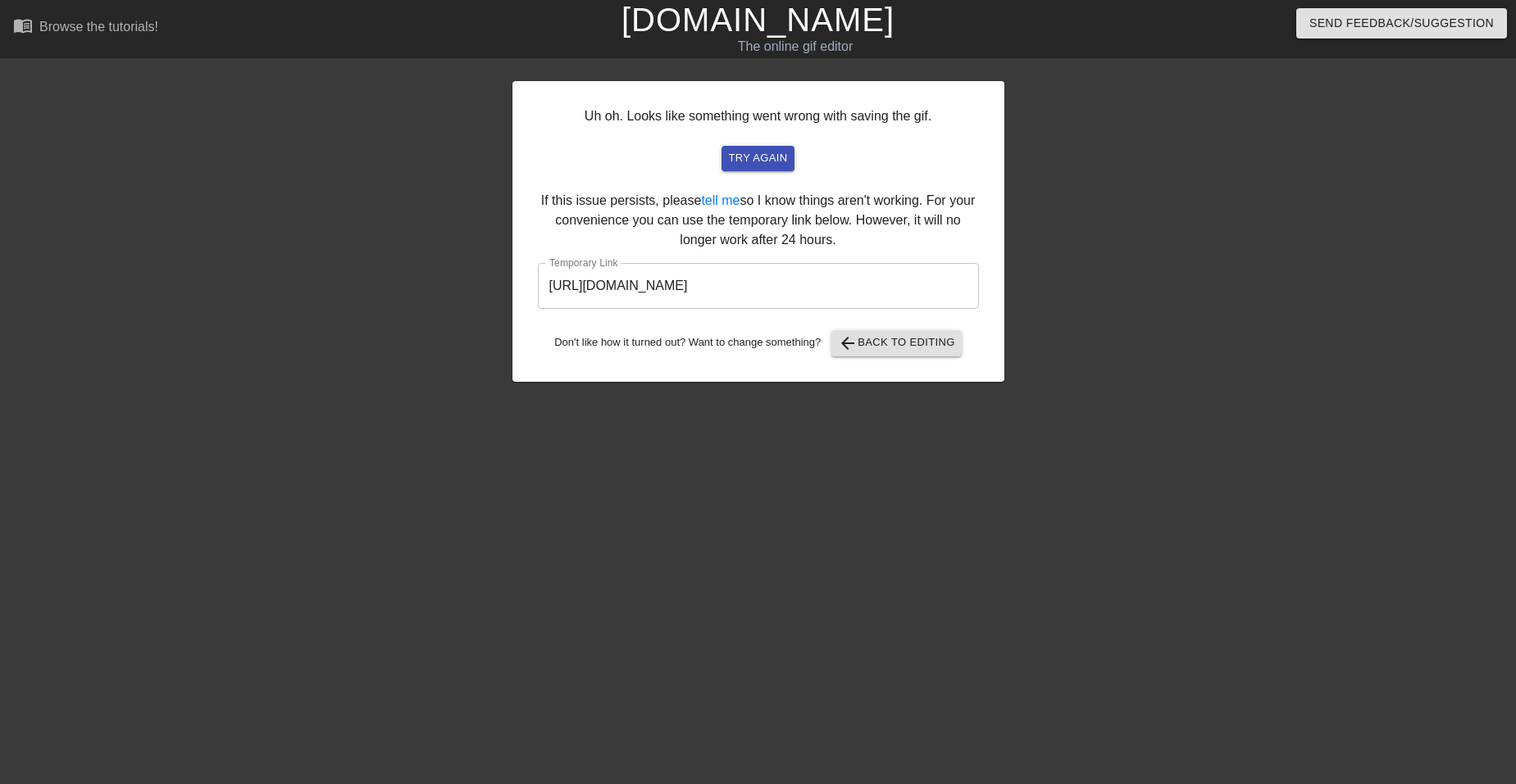
click at [598, 154] on div "try again" at bounding box center [758, 158] width 402 height 25
click at [946, 168] on div "try again" at bounding box center [758, 158] width 402 height 25
click at [909, 232] on div "Uh oh. Looks like something went wrong with saving the gif. try again If this i…" at bounding box center [758, 232] width 492 height 301
click at [523, 334] on div "Uh oh. Looks like something went wrong with saving the gif. try again If this i…" at bounding box center [758, 232] width 492 height 301
drag, startPoint x: 928, startPoint y: 286, endPoint x: 459, endPoint y: 280, distance: 469.0
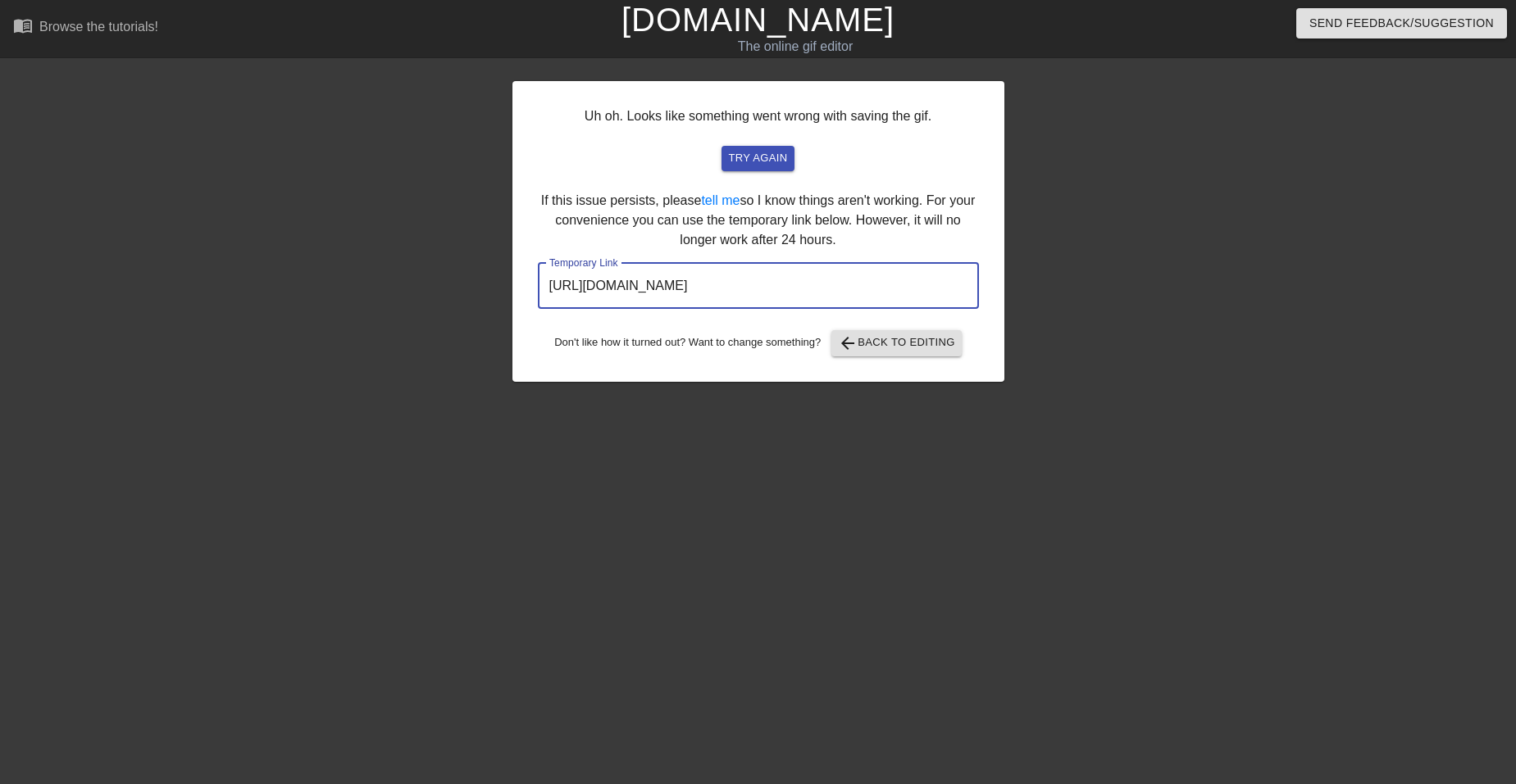
click at [459, 280] on div "Uh oh. Looks like something went wrong with saving the gif. try again If this i…" at bounding box center [758, 310] width 1516 height 492
click at [936, 174] on div "Uh oh. Looks like something went wrong with saving the gif. try again If this i…" at bounding box center [758, 232] width 492 height 301
click at [873, 136] on div "Uh oh. Looks like something went wrong with saving the gif. try again If this i…" at bounding box center [758, 232] width 492 height 301
click at [757, 158] on span "try again" at bounding box center [758, 159] width 59 height 19
click at [765, 160] on span "try again" at bounding box center [758, 159] width 59 height 19
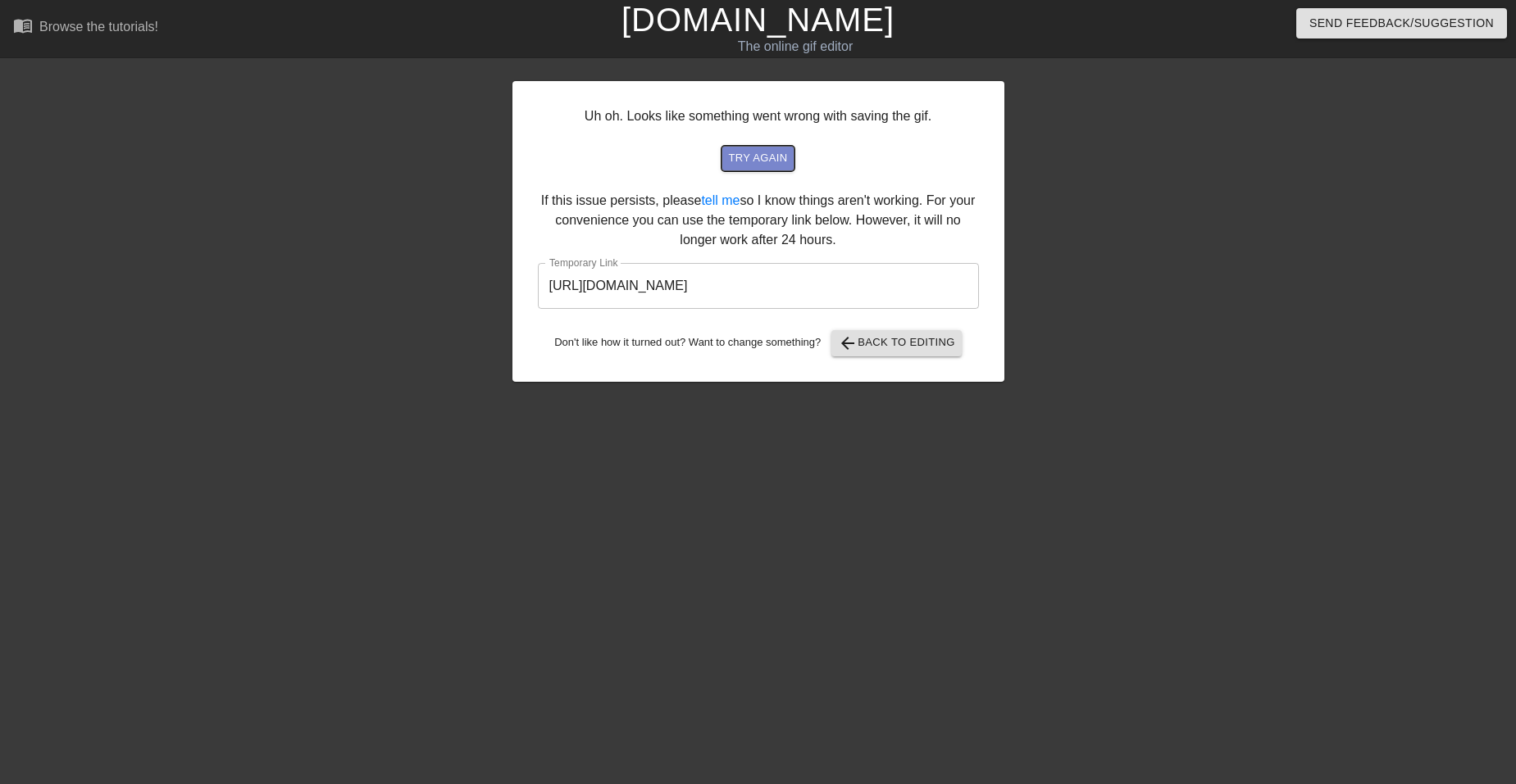
click at [765, 160] on span "try again" at bounding box center [758, 159] width 59 height 19
click at [1086, 147] on div at bounding box center [1147, 310] width 246 height 492
